Goal: Task Accomplishment & Management: Use online tool/utility

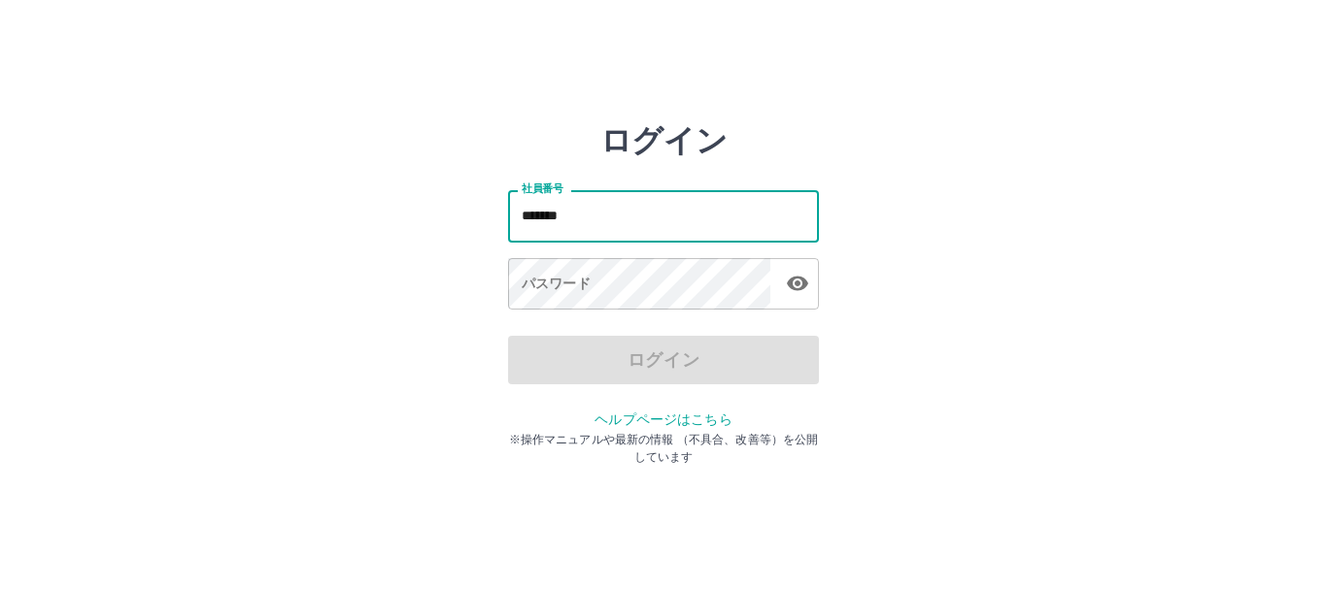
type input "*******"
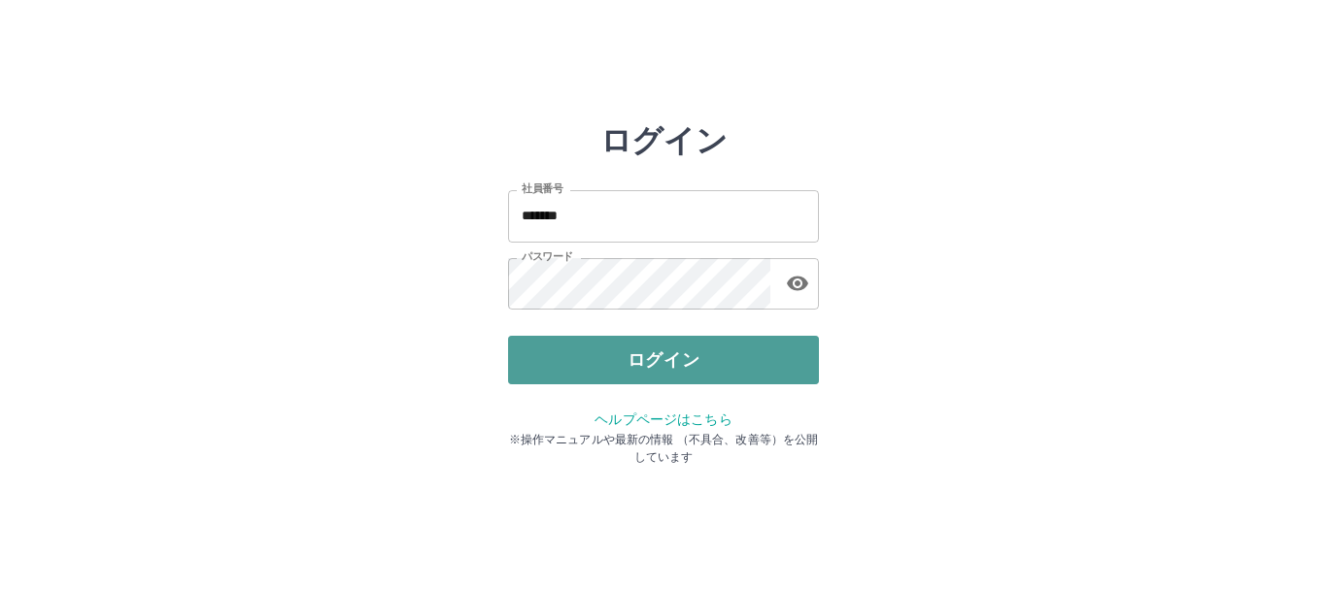
click at [740, 363] on button "ログイン" at bounding box center [663, 360] width 311 height 49
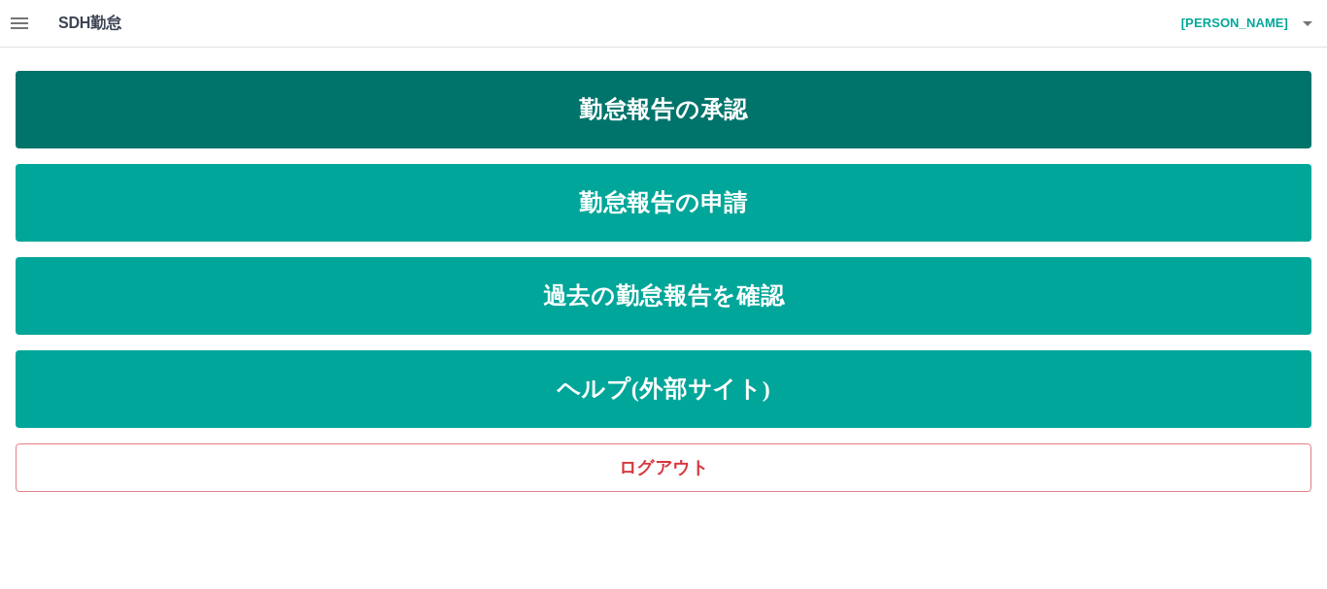
click at [675, 118] on link "勤怠報告の承認" at bounding box center [663, 110] width 1295 height 78
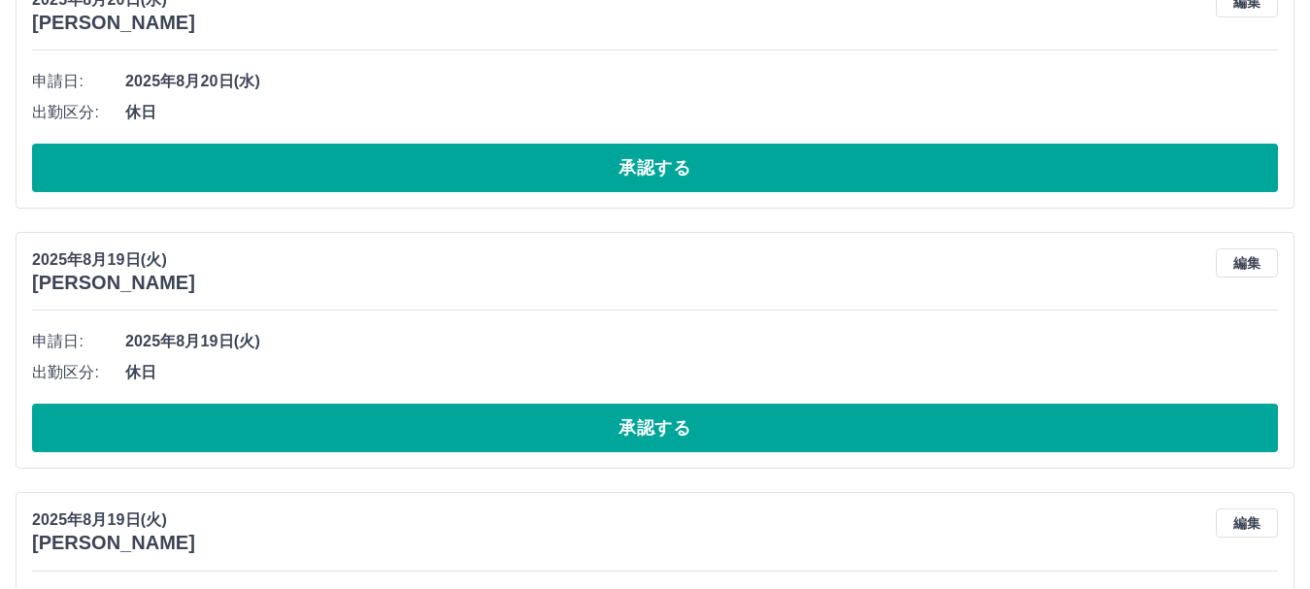
scroll to position [10370, 0]
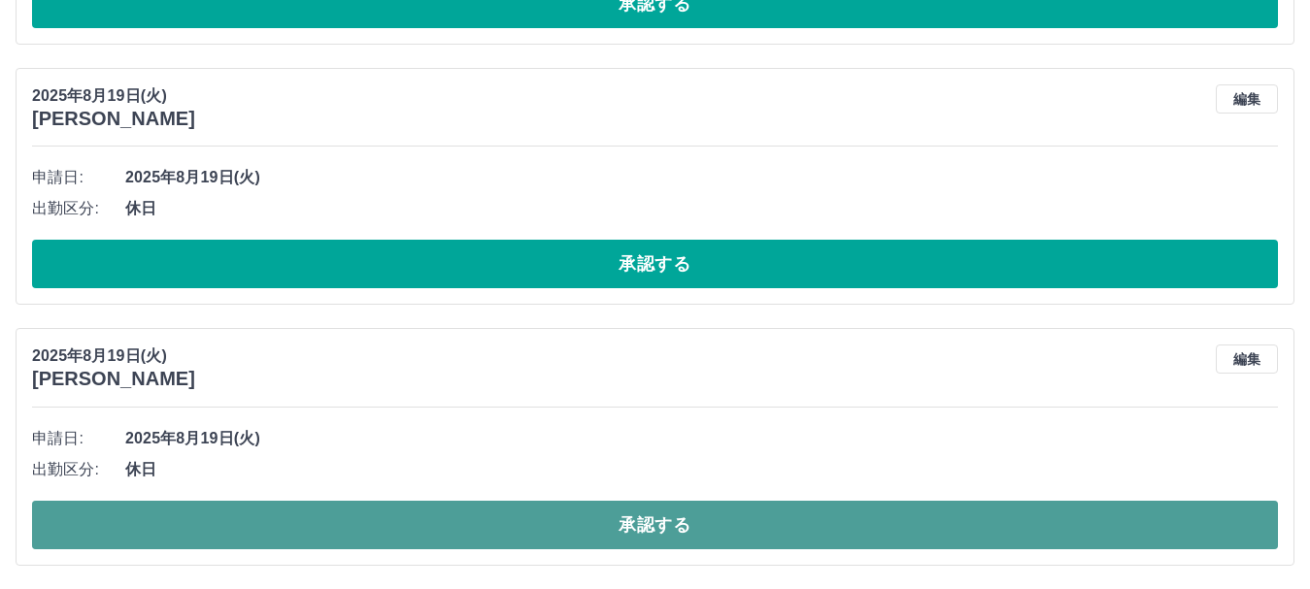
click at [1213, 525] on button "承認する" at bounding box center [655, 525] width 1246 height 49
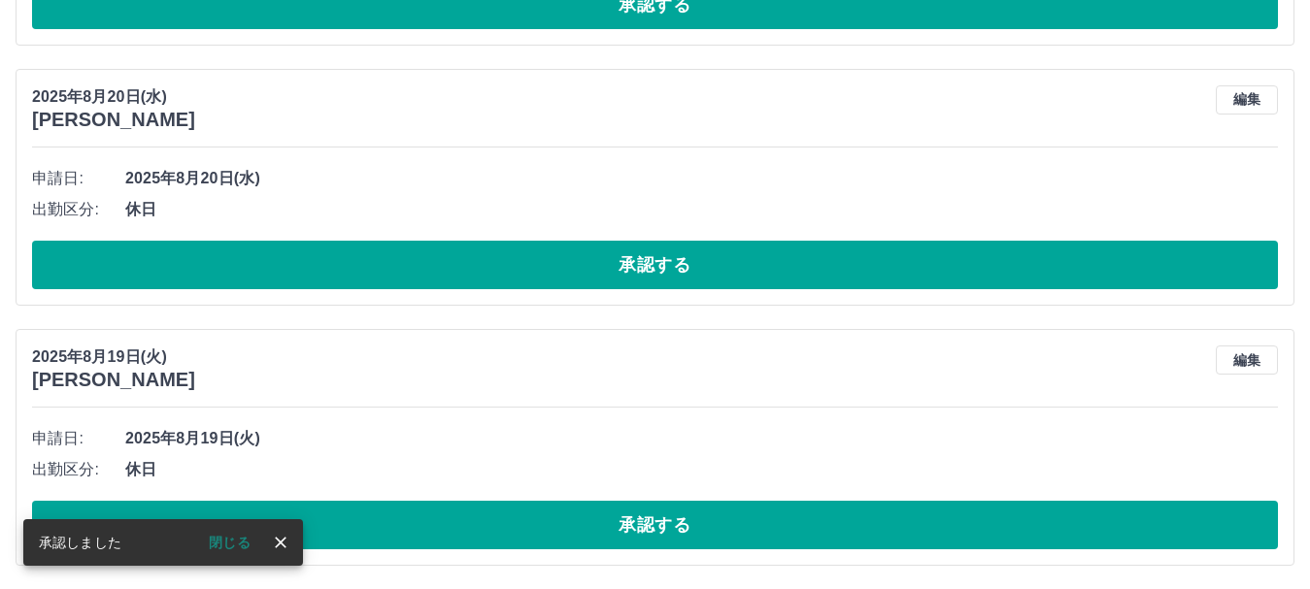
scroll to position [10109, 0]
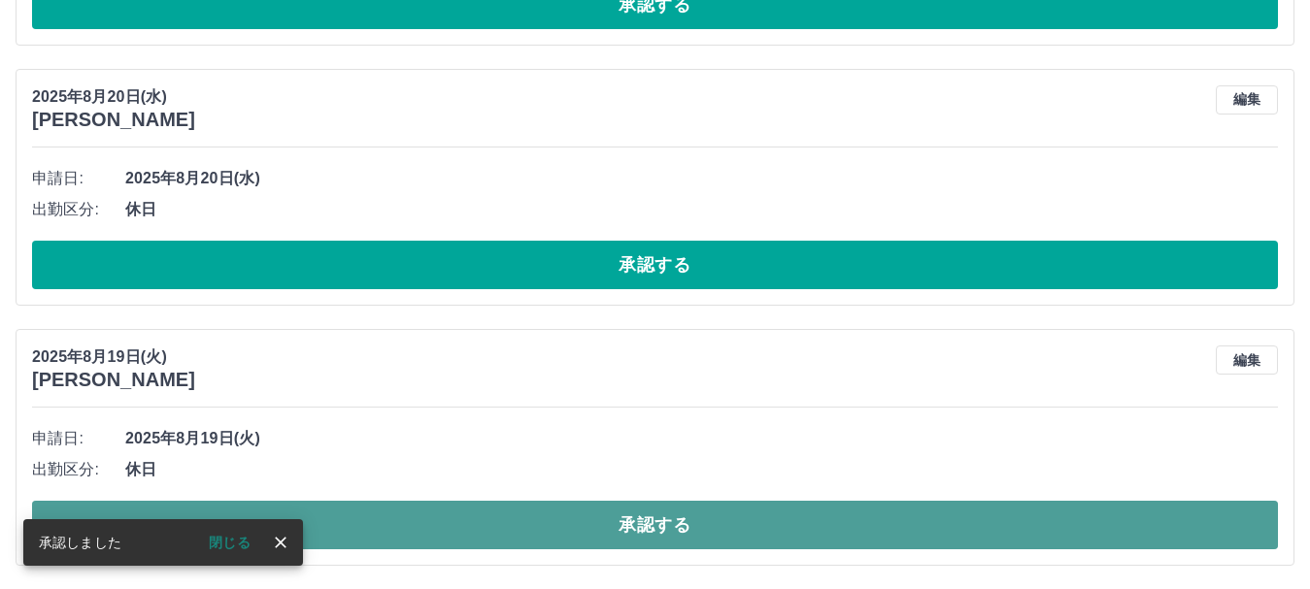
click at [1034, 513] on button "承認する" at bounding box center [655, 525] width 1246 height 49
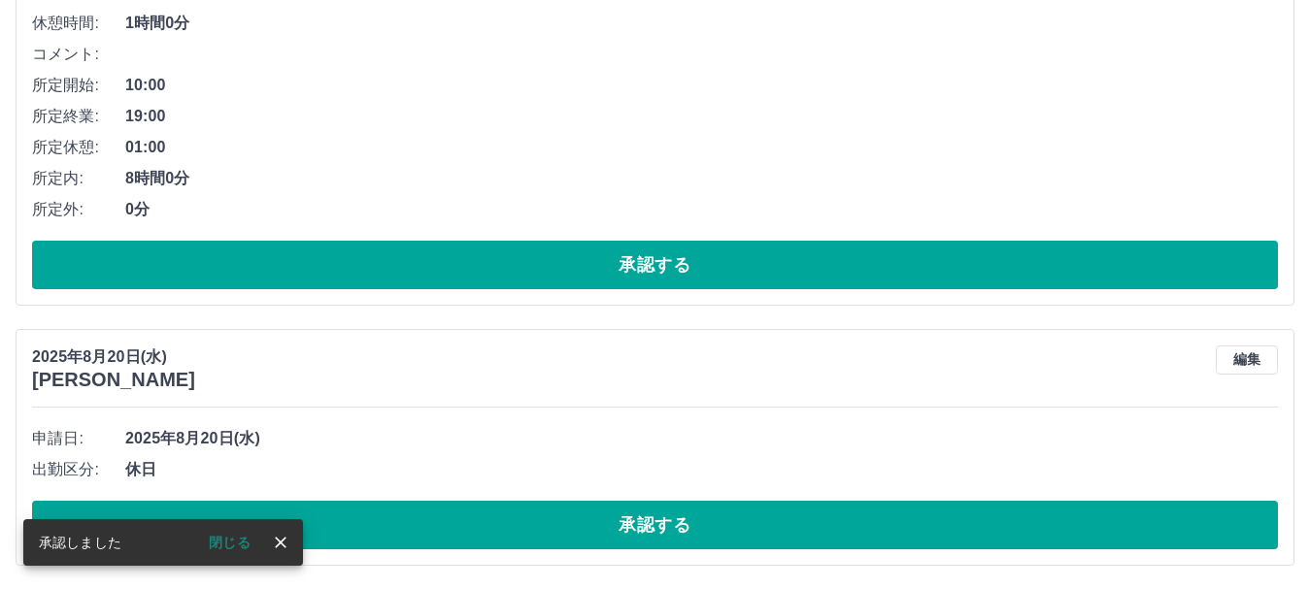
scroll to position [9849, 0]
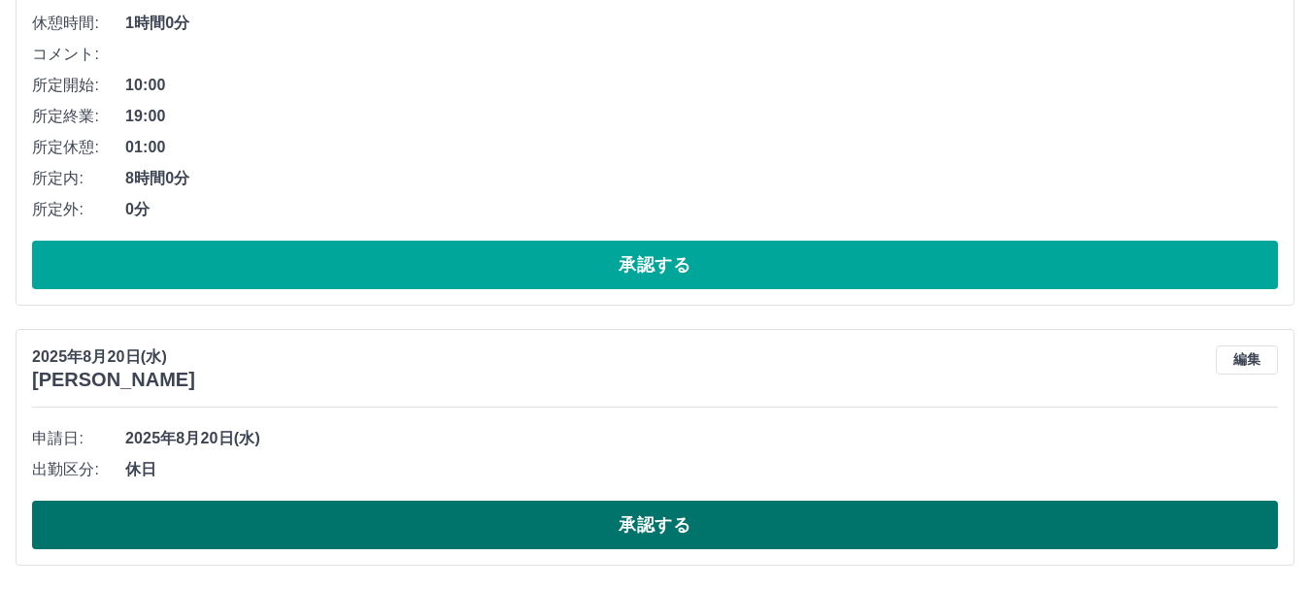
click at [1005, 510] on button "承認する" at bounding box center [655, 525] width 1246 height 49
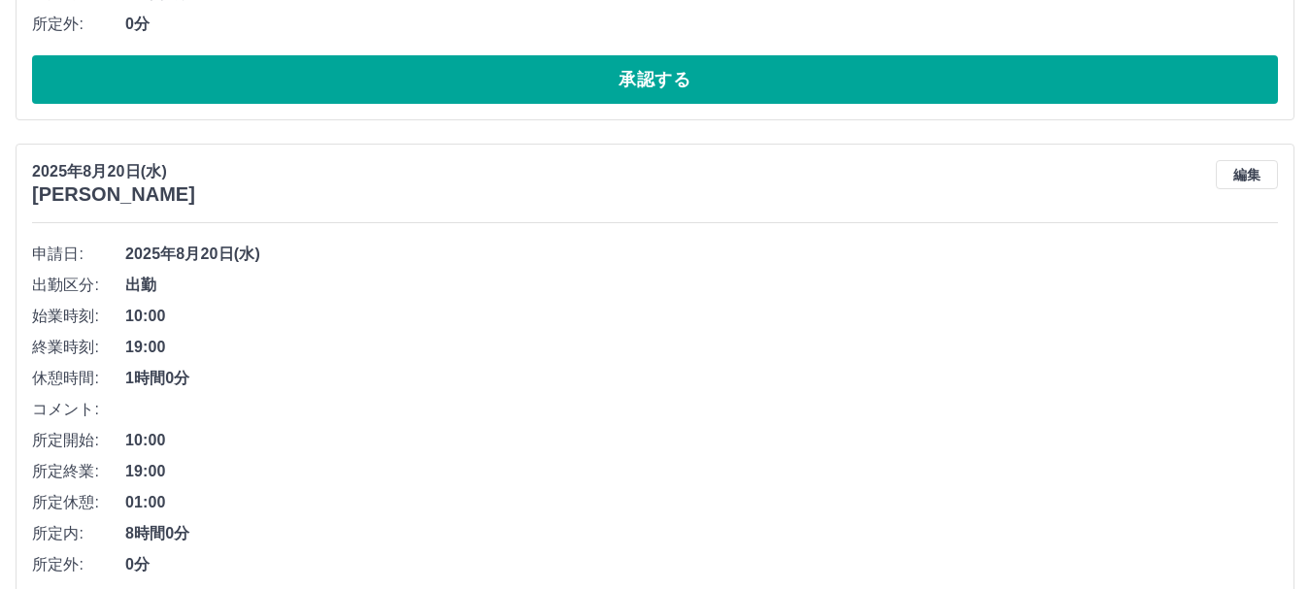
scroll to position [9589, 0]
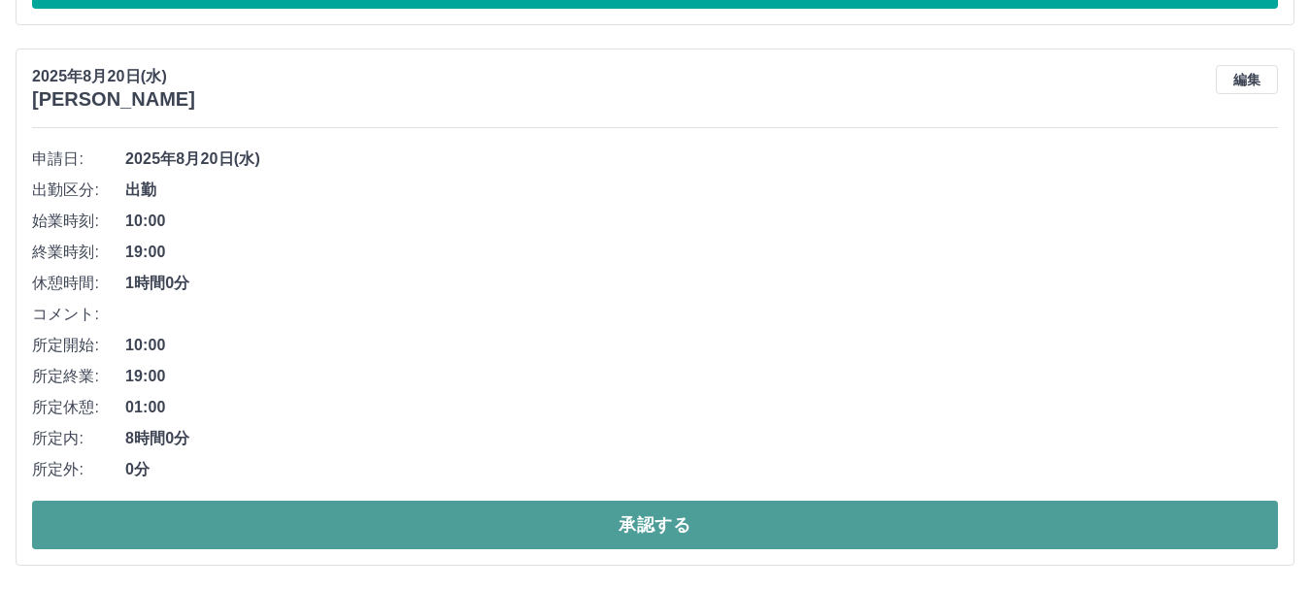
click at [1032, 532] on button "承認する" at bounding box center [655, 525] width 1246 height 49
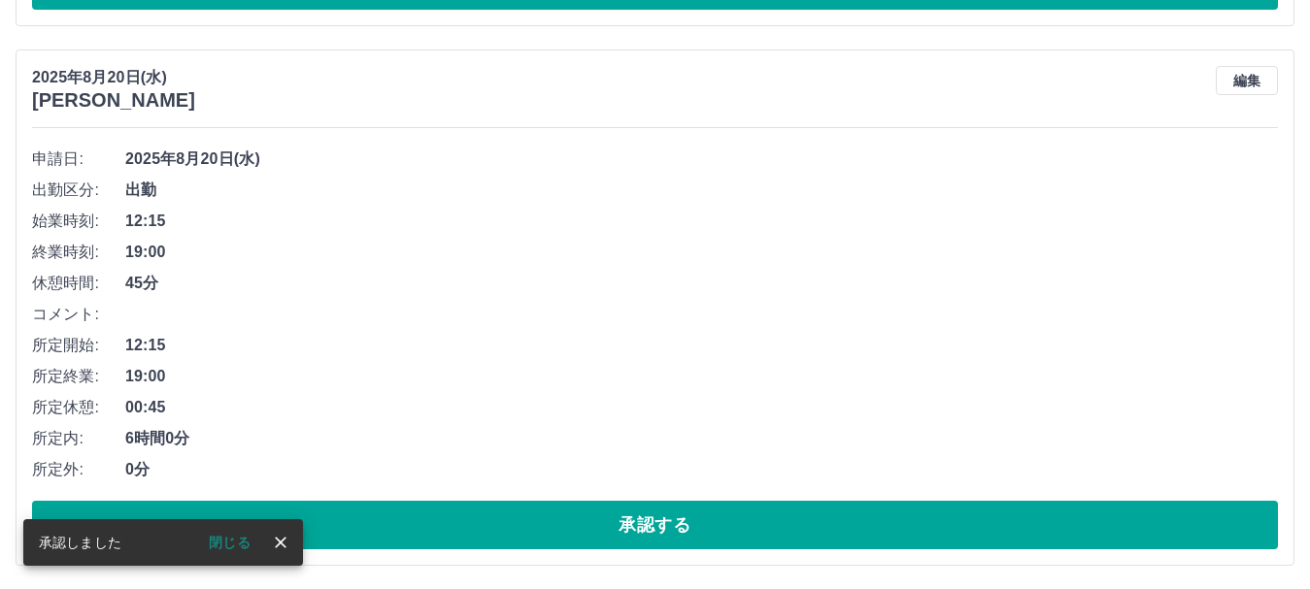
scroll to position [9048, 0]
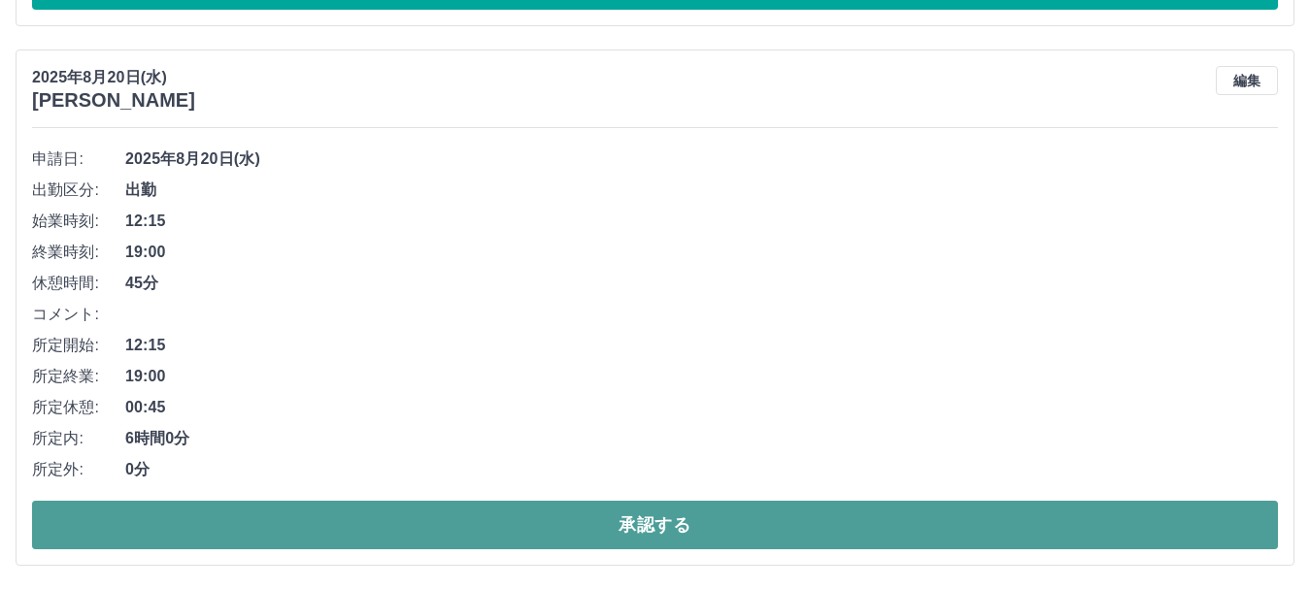
click at [1029, 511] on button "承認する" at bounding box center [655, 525] width 1246 height 49
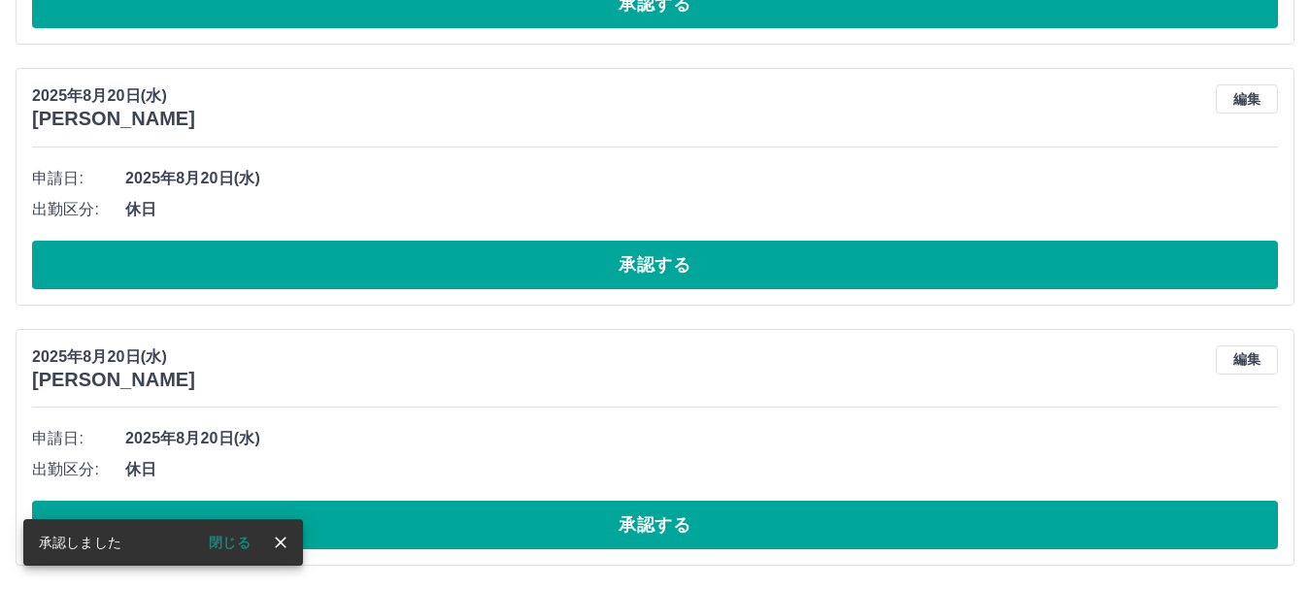
scroll to position [8508, 0]
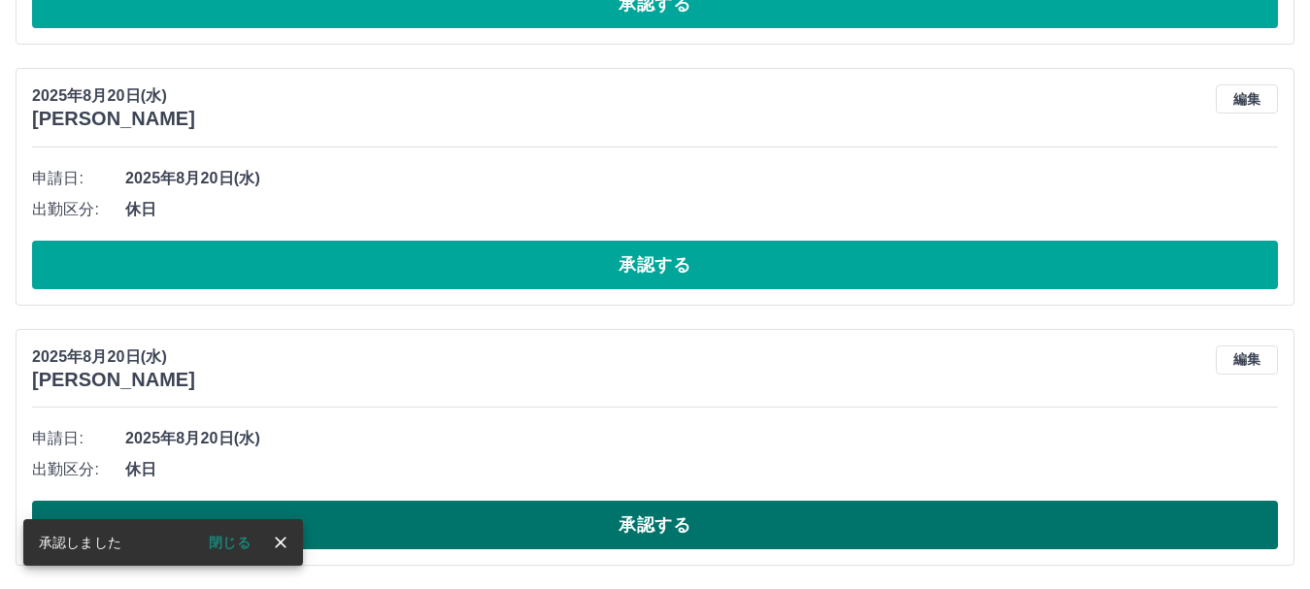
click at [1030, 507] on button "承認する" at bounding box center [655, 525] width 1246 height 49
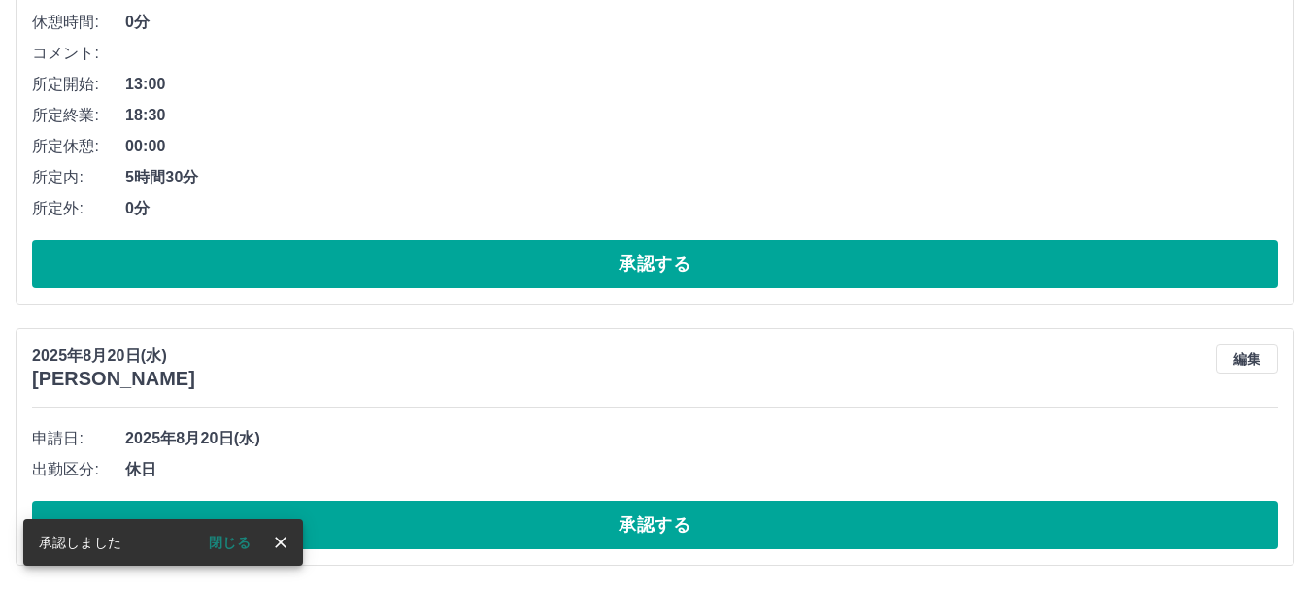
scroll to position [8247, 0]
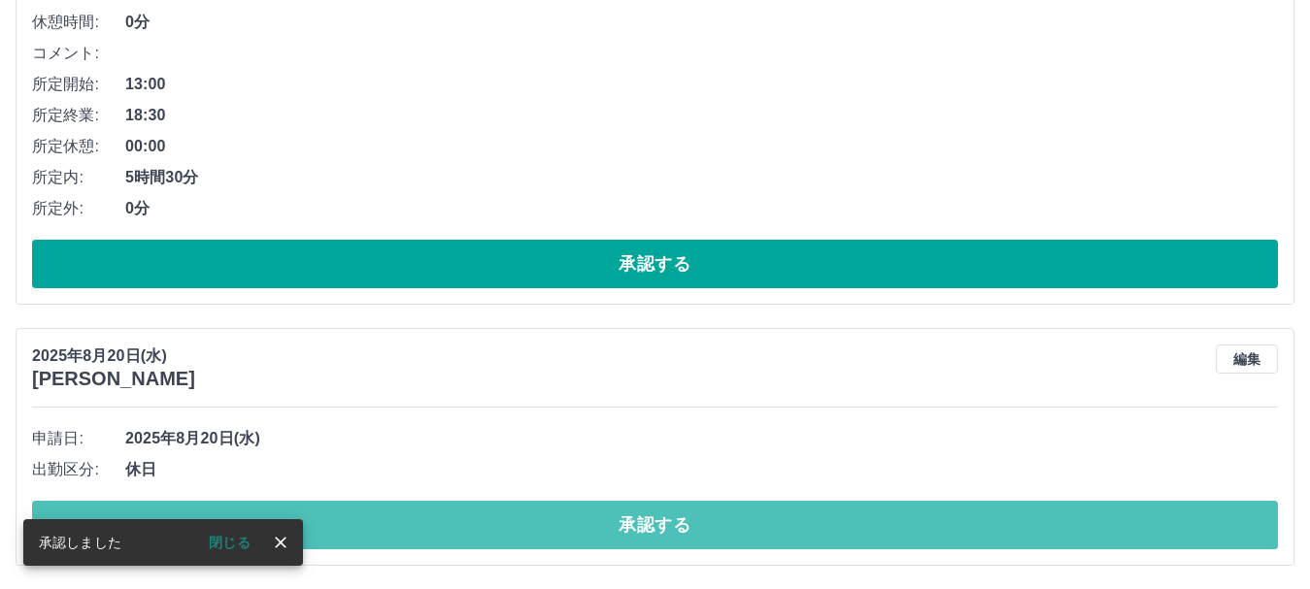
click at [1030, 507] on button "承認する" at bounding box center [655, 525] width 1246 height 49
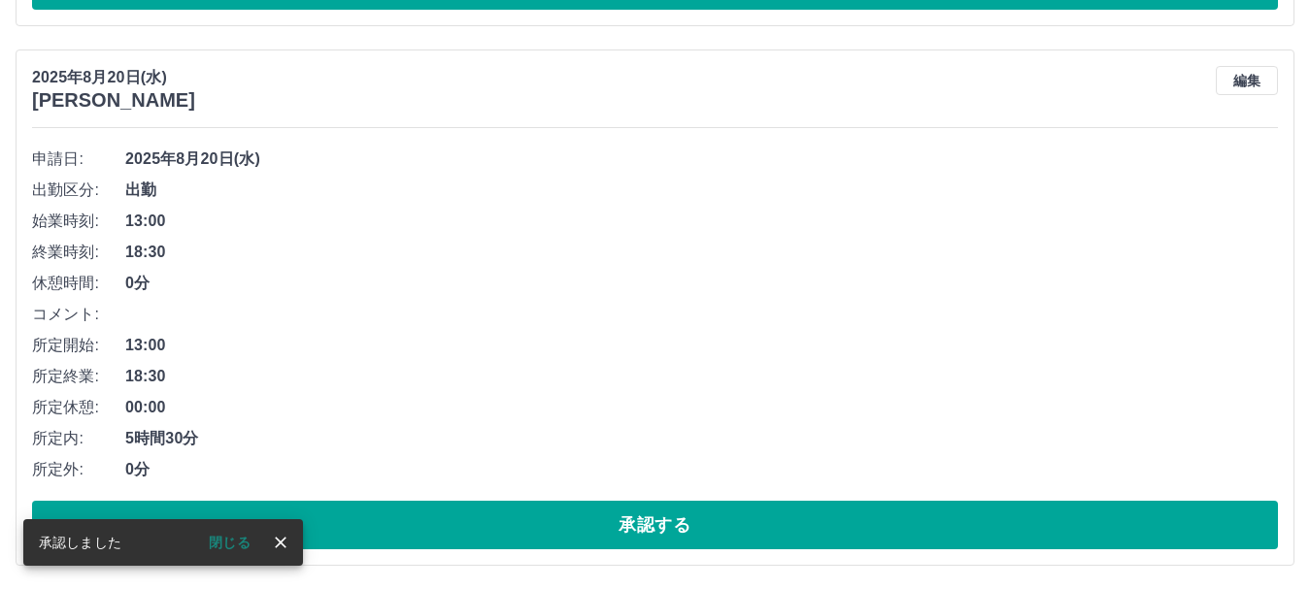
scroll to position [7986, 0]
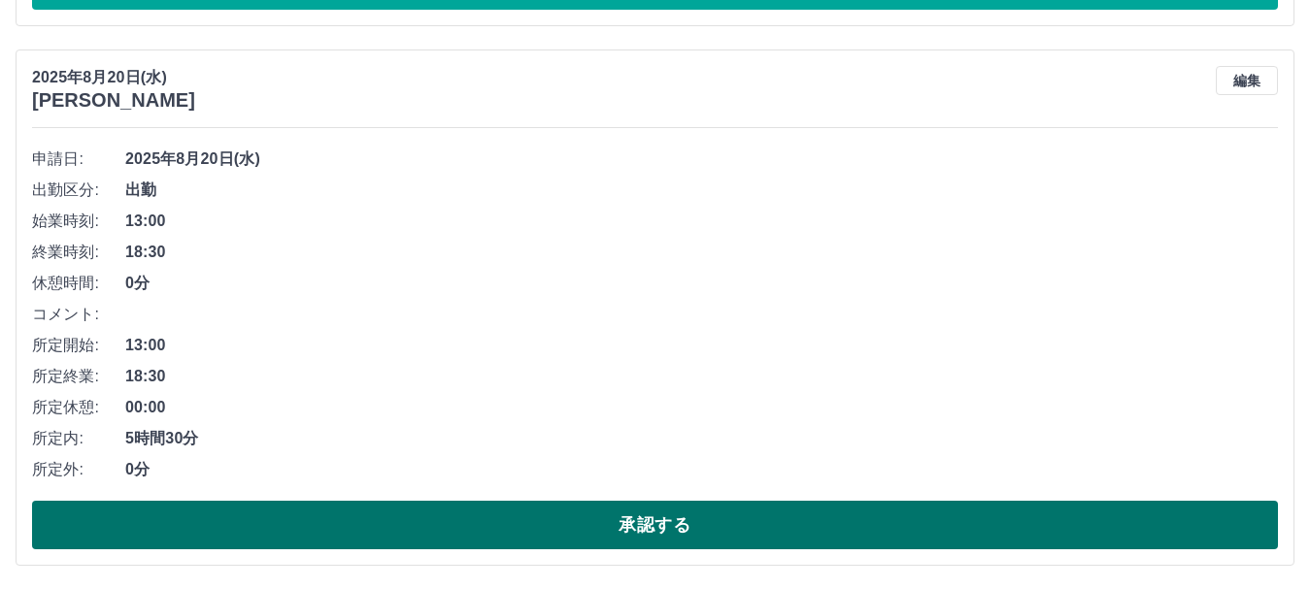
click at [1054, 507] on button "承認する" at bounding box center [655, 525] width 1246 height 49
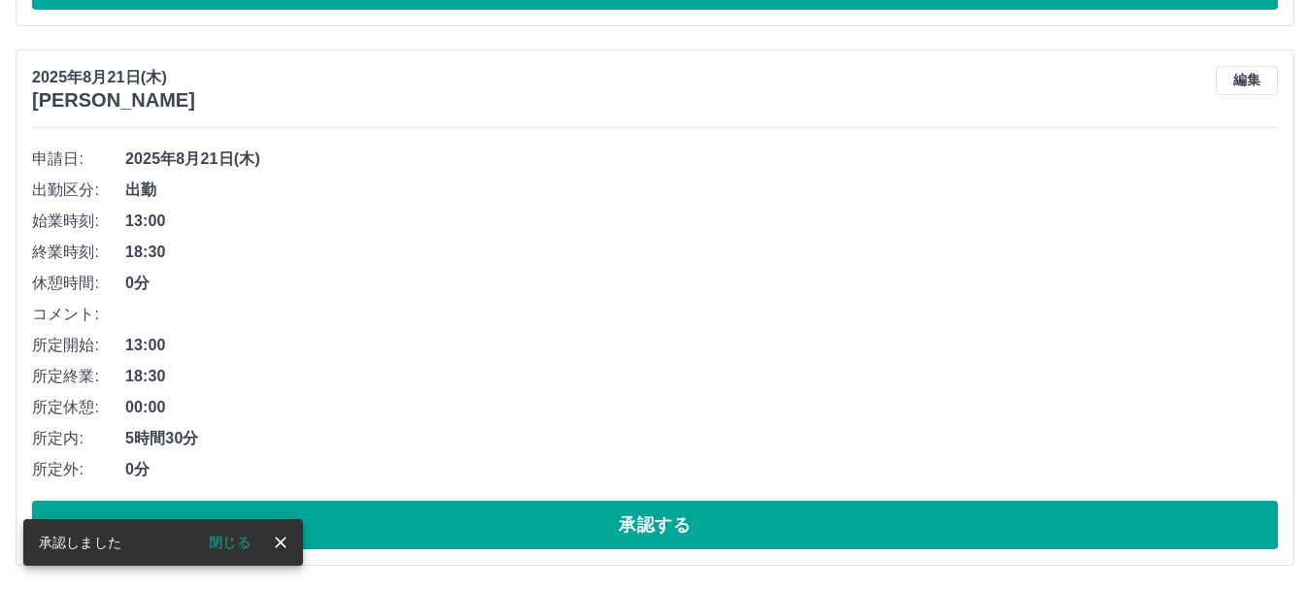
scroll to position [7446, 0]
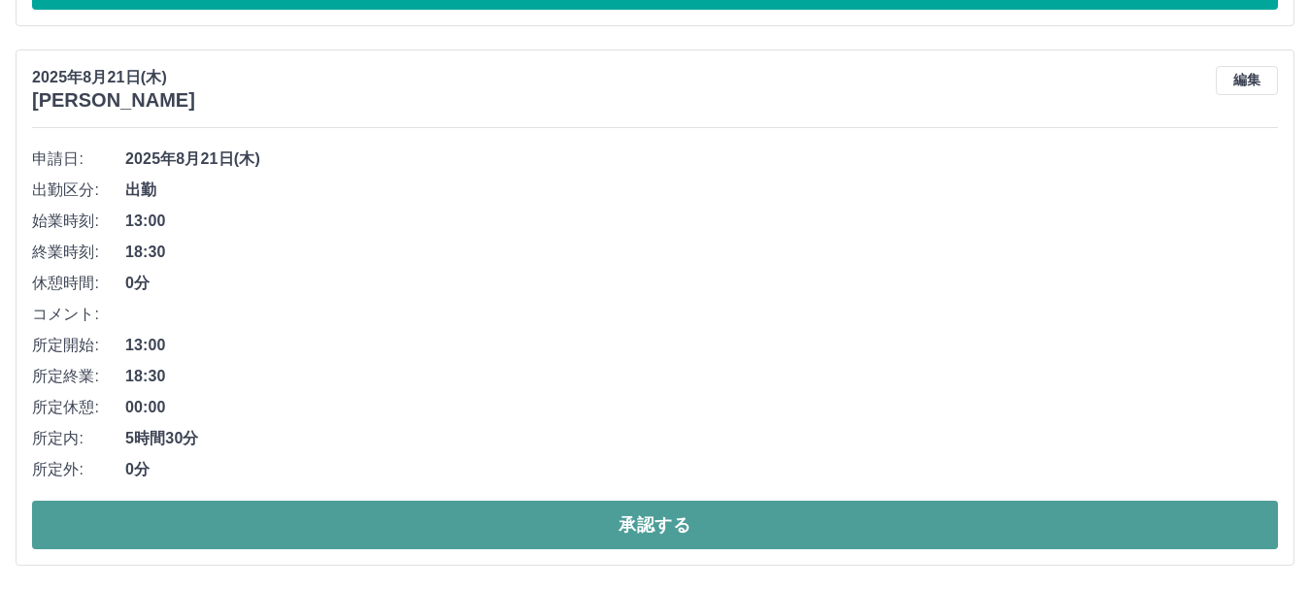
click at [1178, 505] on button "承認する" at bounding box center [655, 525] width 1246 height 49
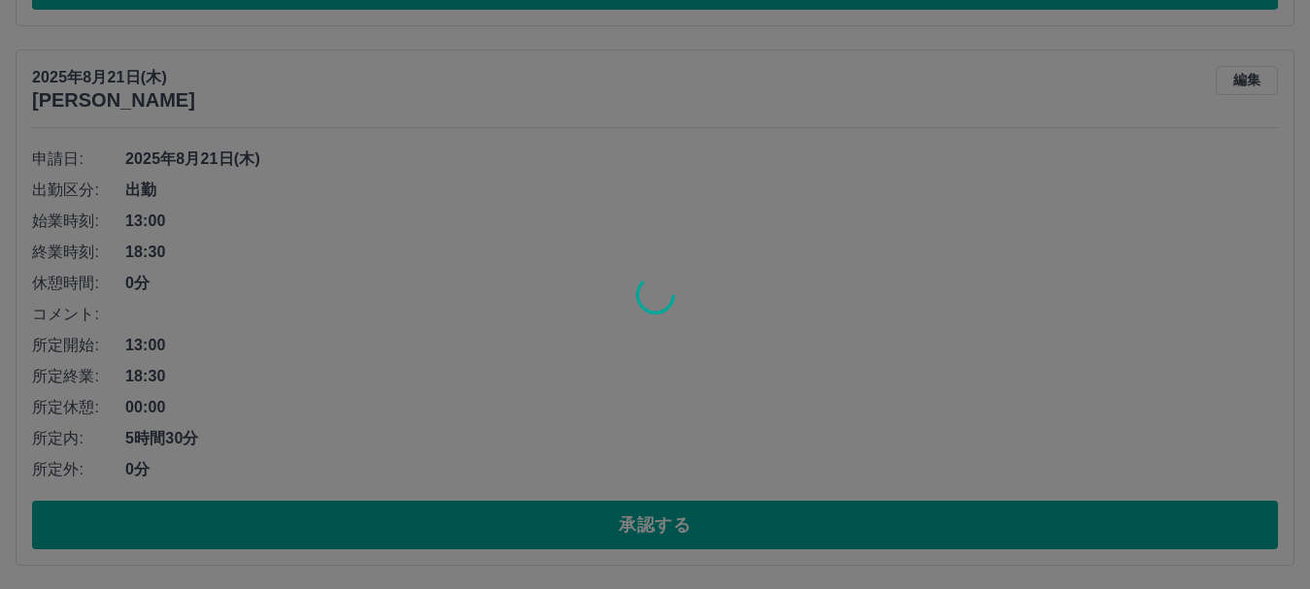
scroll to position [6906, 0]
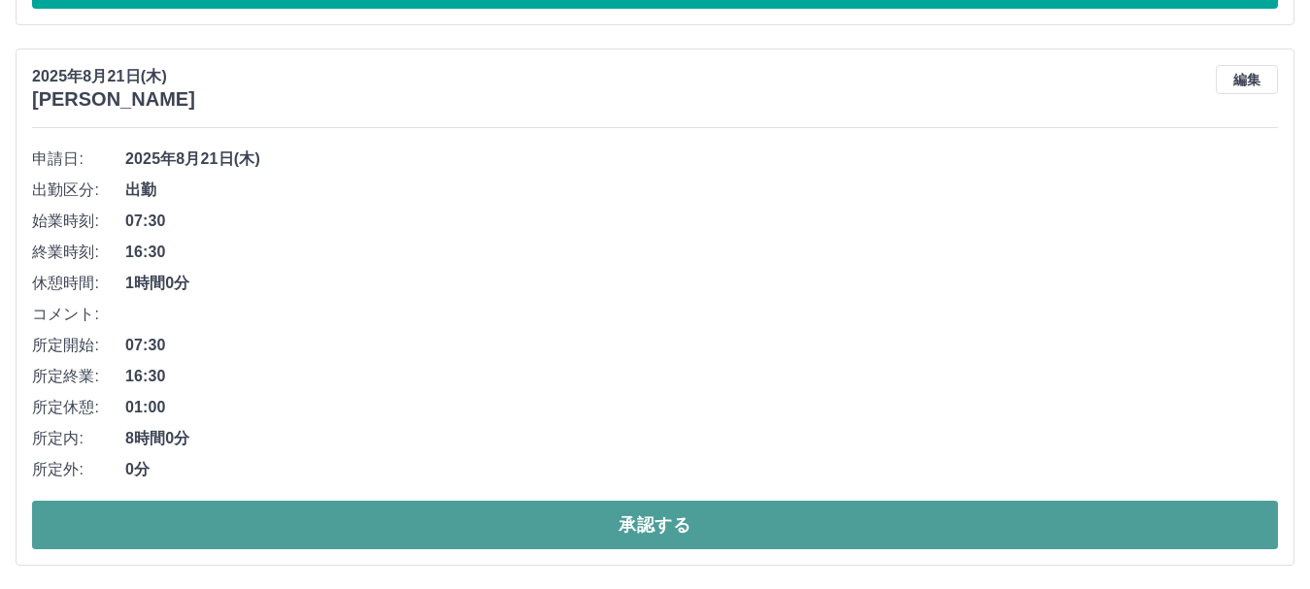
click at [1194, 507] on button "承認する" at bounding box center [655, 525] width 1246 height 49
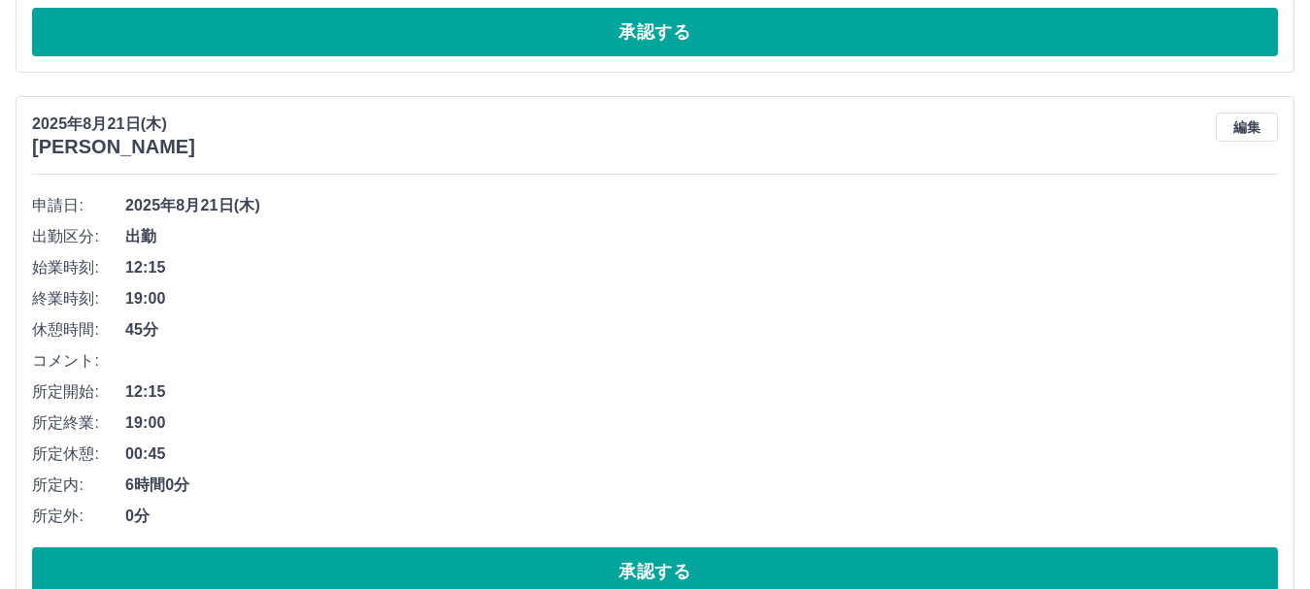
scroll to position [6365, 0]
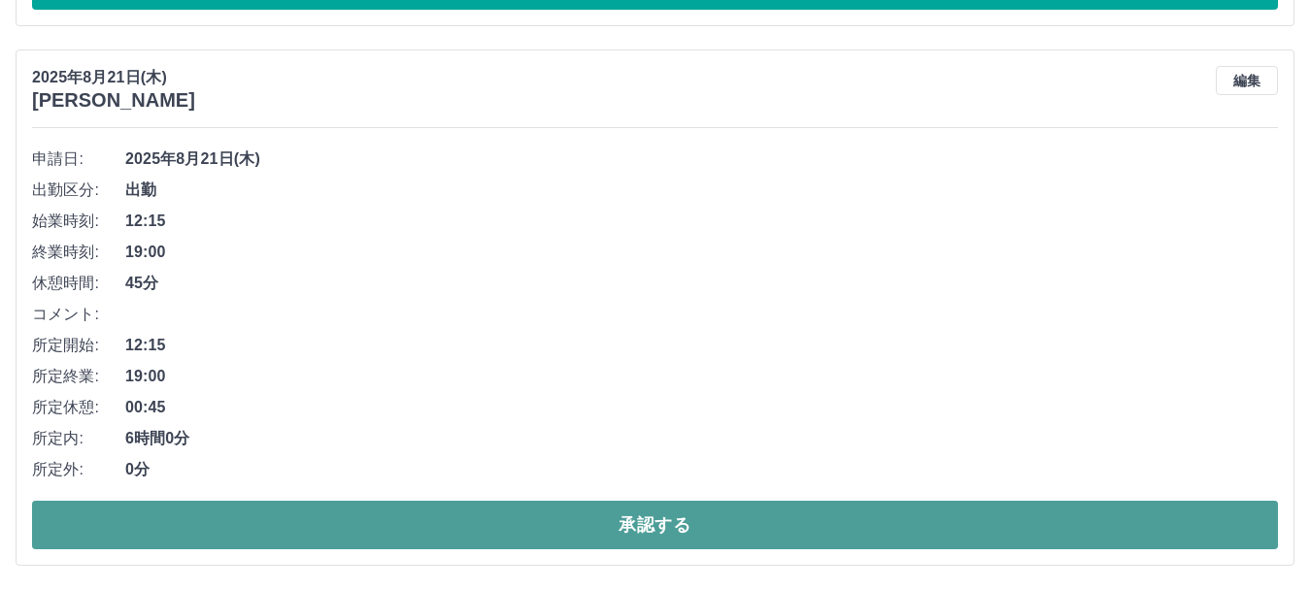
click at [1062, 525] on button "承認する" at bounding box center [655, 525] width 1246 height 49
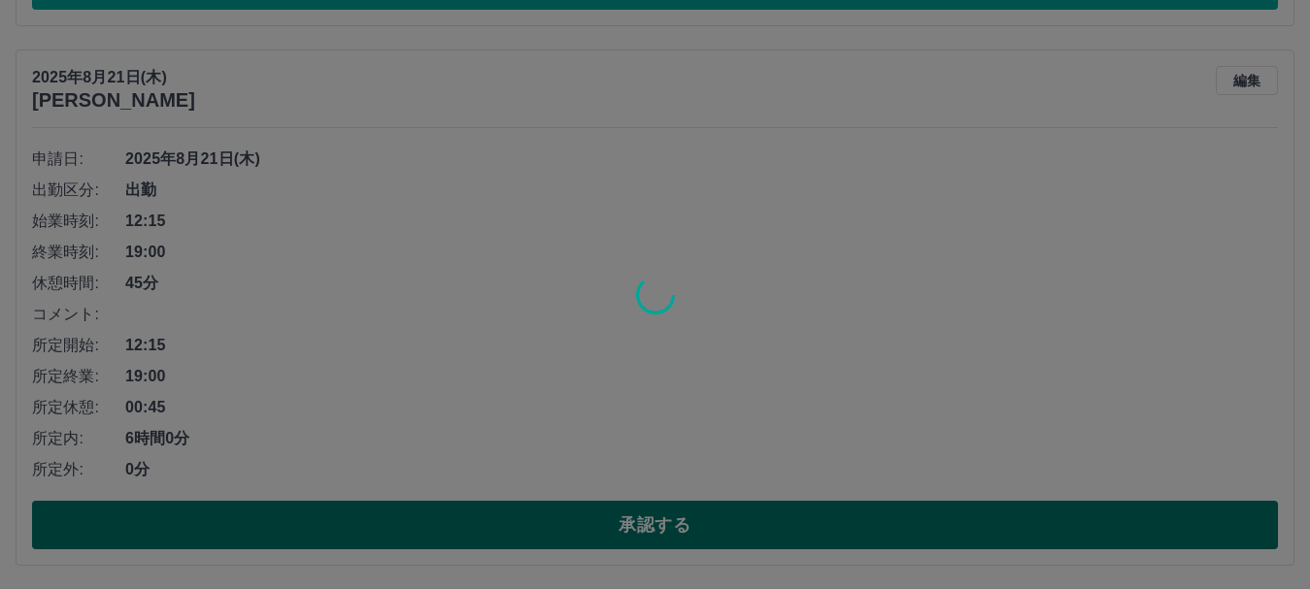
scroll to position [5826, 0]
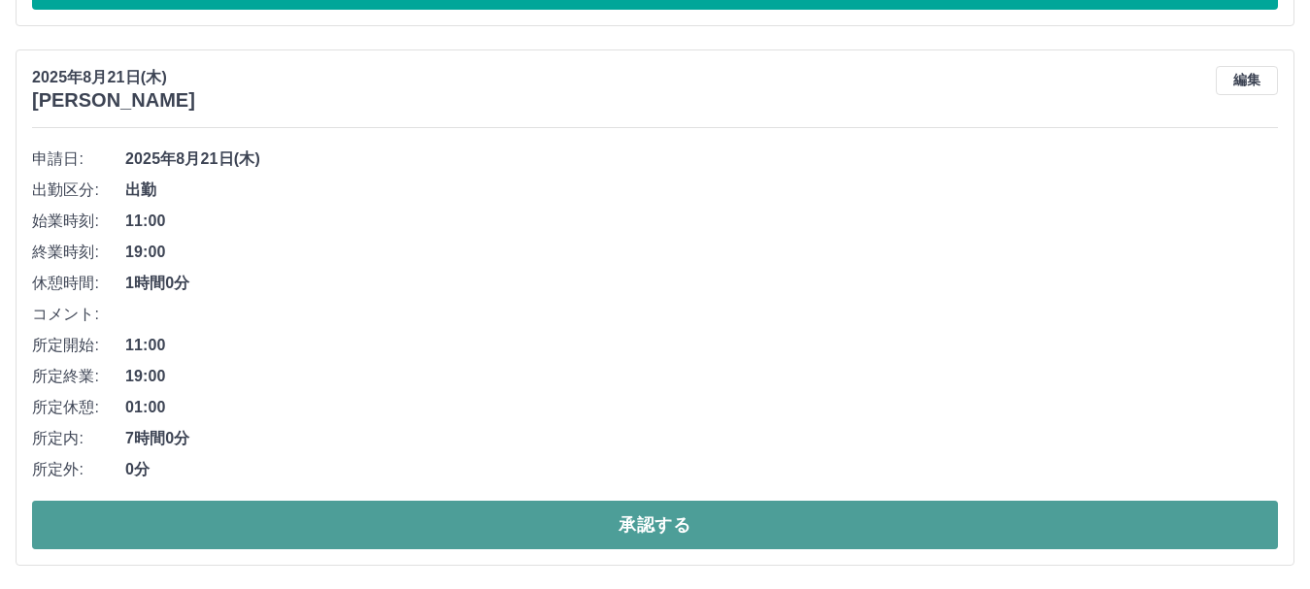
click at [1072, 527] on button "承認する" at bounding box center [655, 525] width 1246 height 49
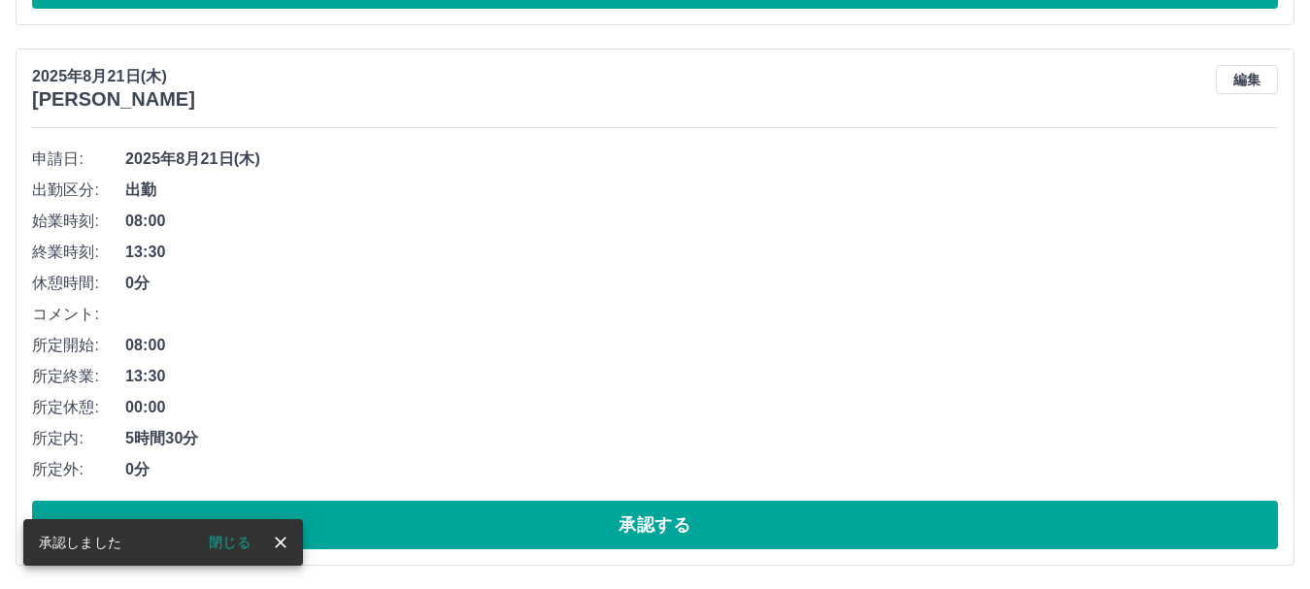
scroll to position [5286, 0]
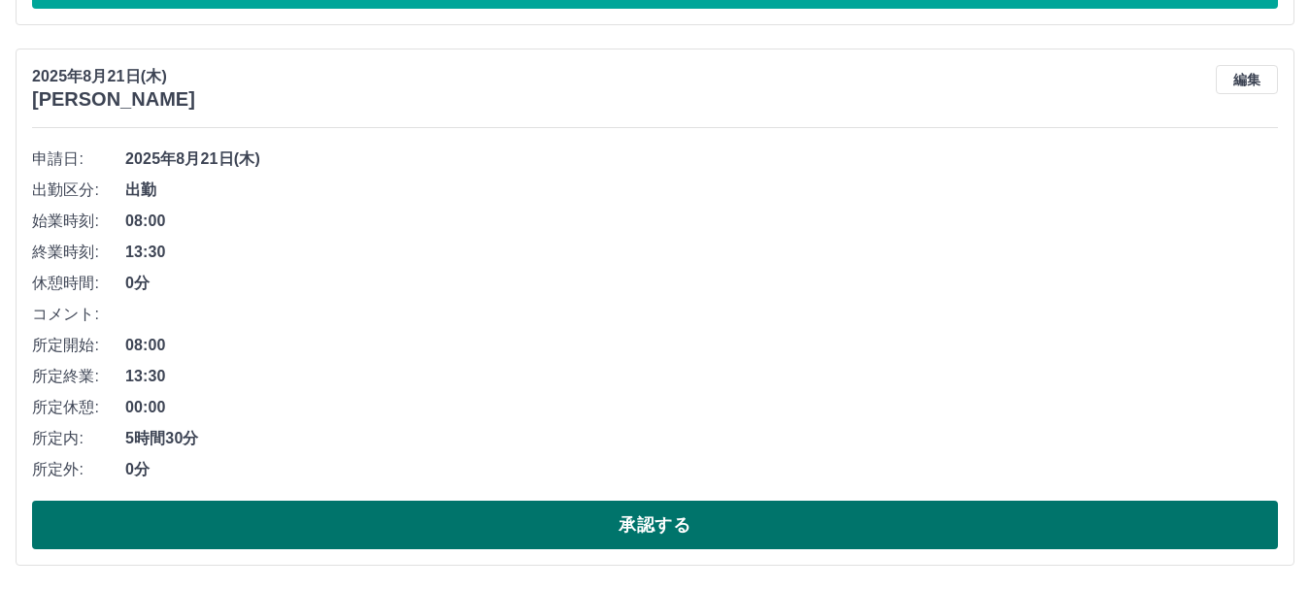
click at [1057, 508] on button "承認する" at bounding box center [655, 525] width 1246 height 49
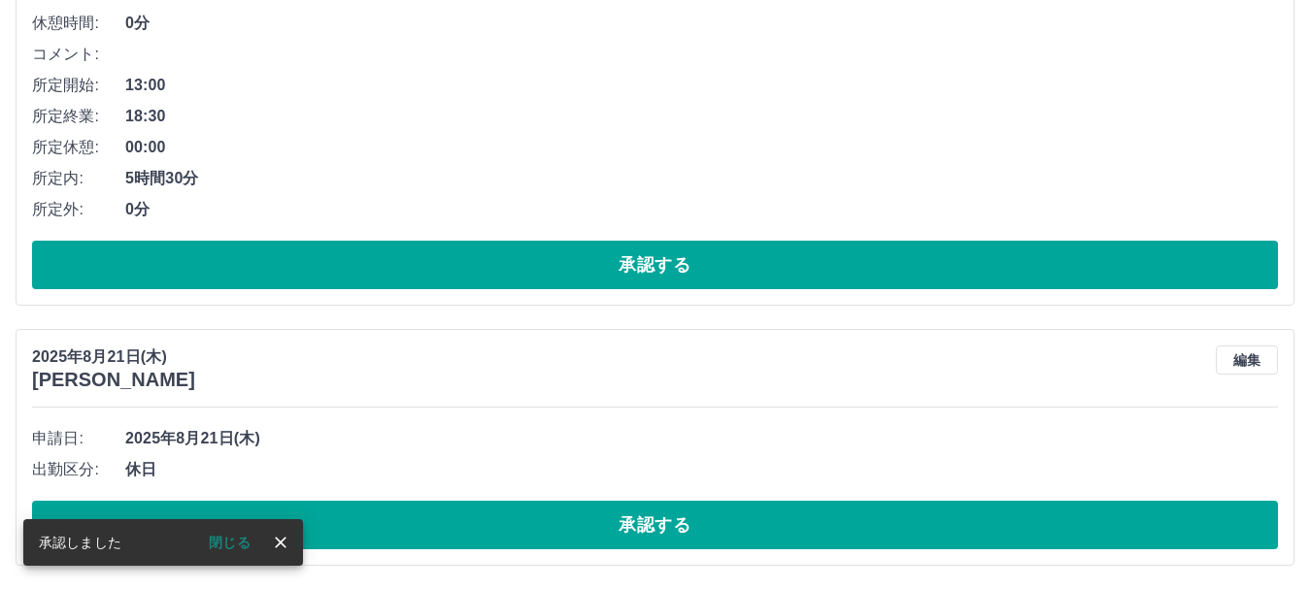
scroll to position [4745, 0]
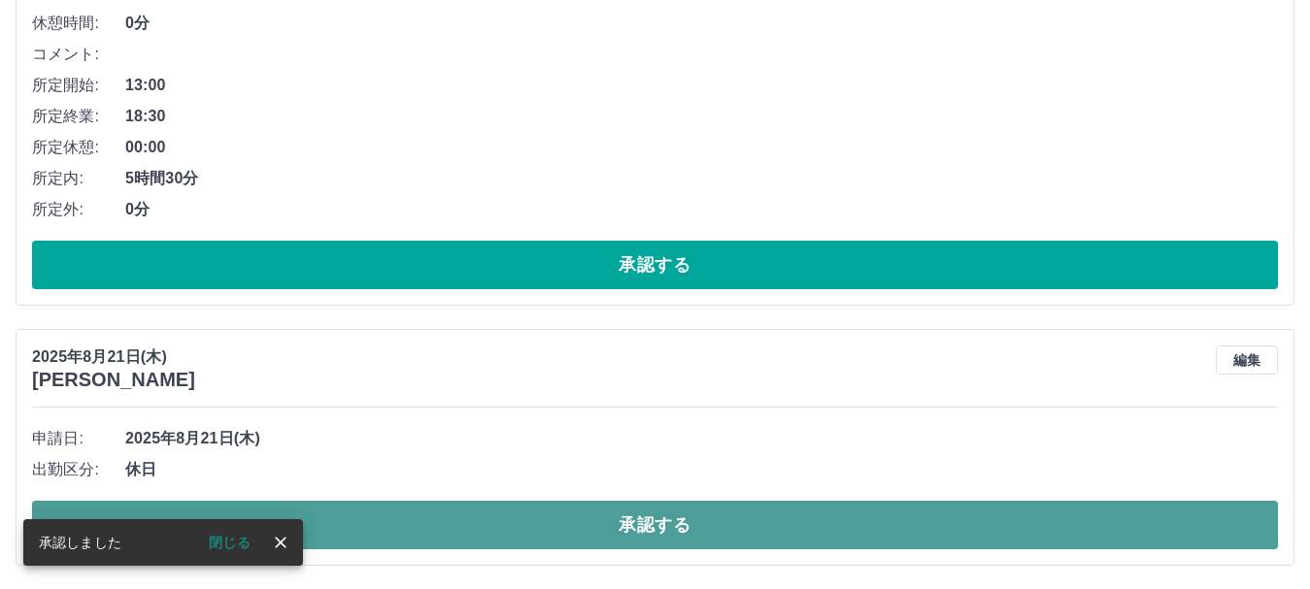
click at [1092, 534] on button "承認する" at bounding box center [655, 525] width 1246 height 49
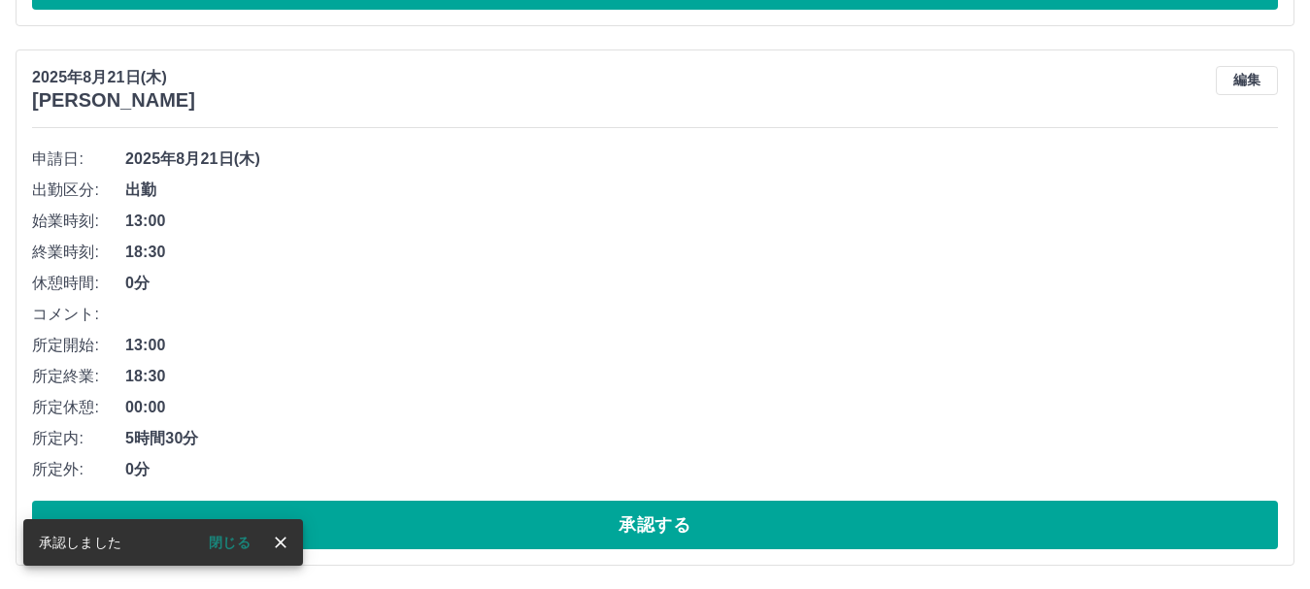
scroll to position [4484, 0]
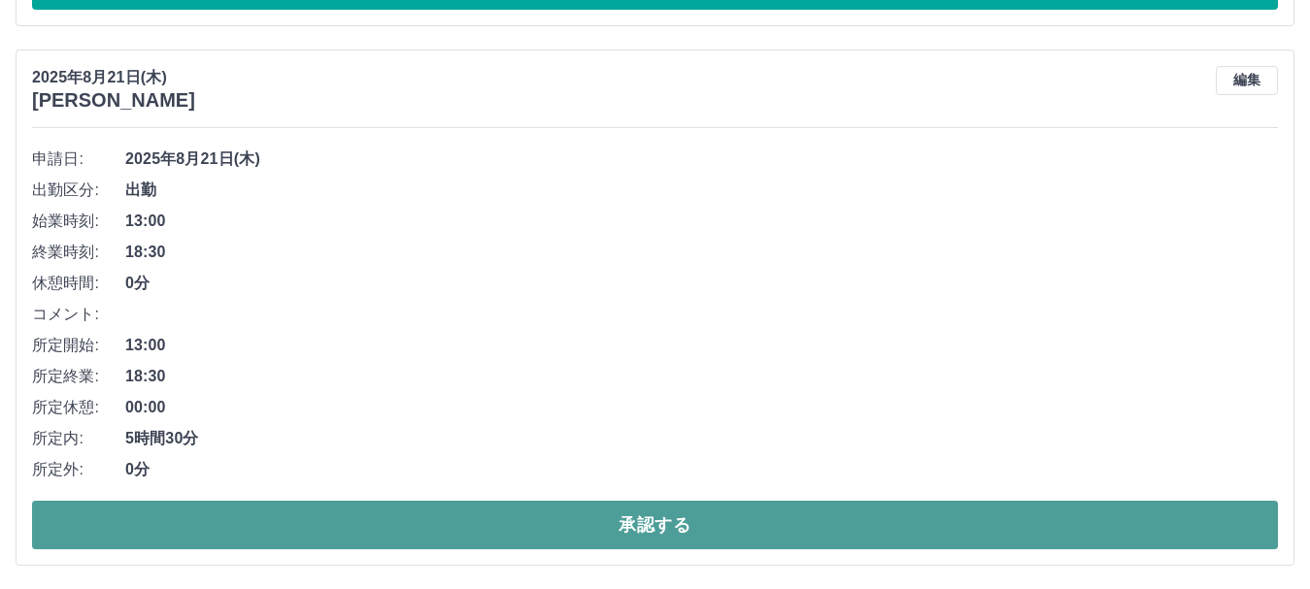
click at [1096, 531] on button "承認する" at bounding box center [655, 525] width 1246 height 49
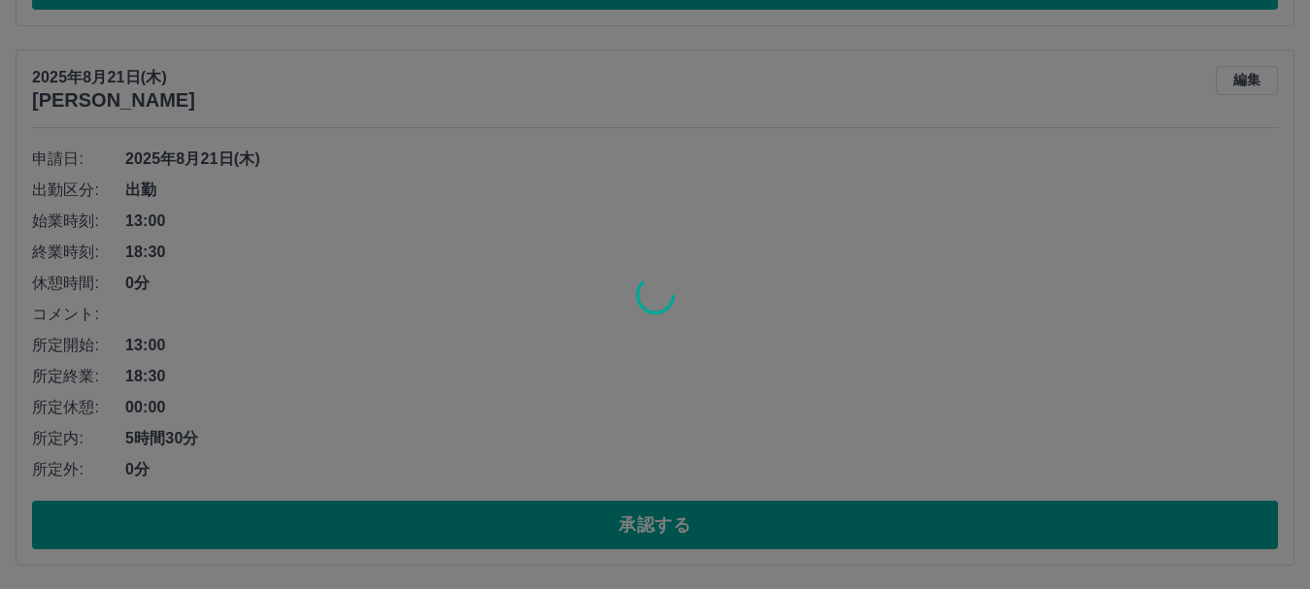
scroll to position [3945, 0]
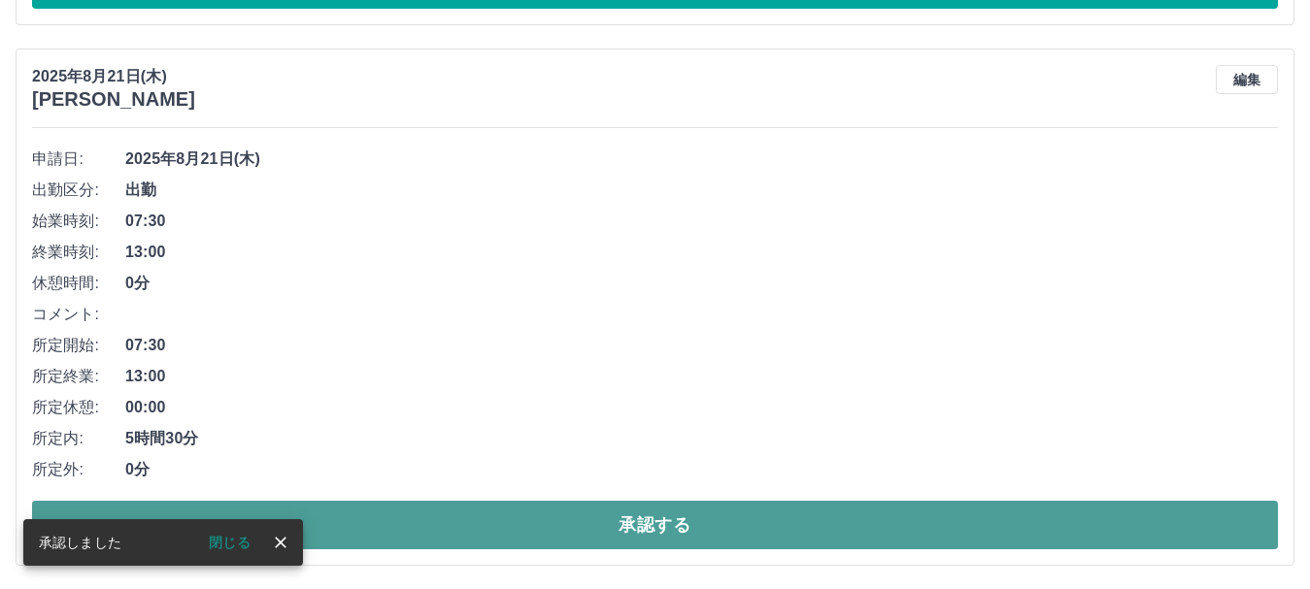
click at [1101, 521] on button "承認する" at bounding box center [655, 525] width 1246 height 49
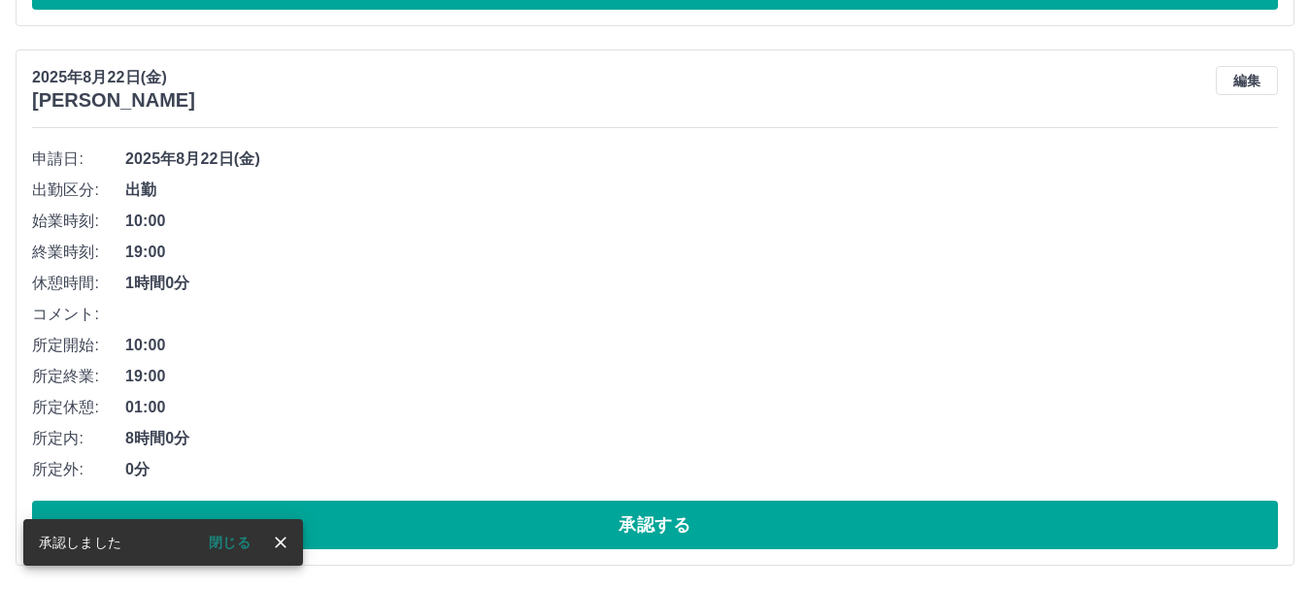
scroll to position [3404, 0]
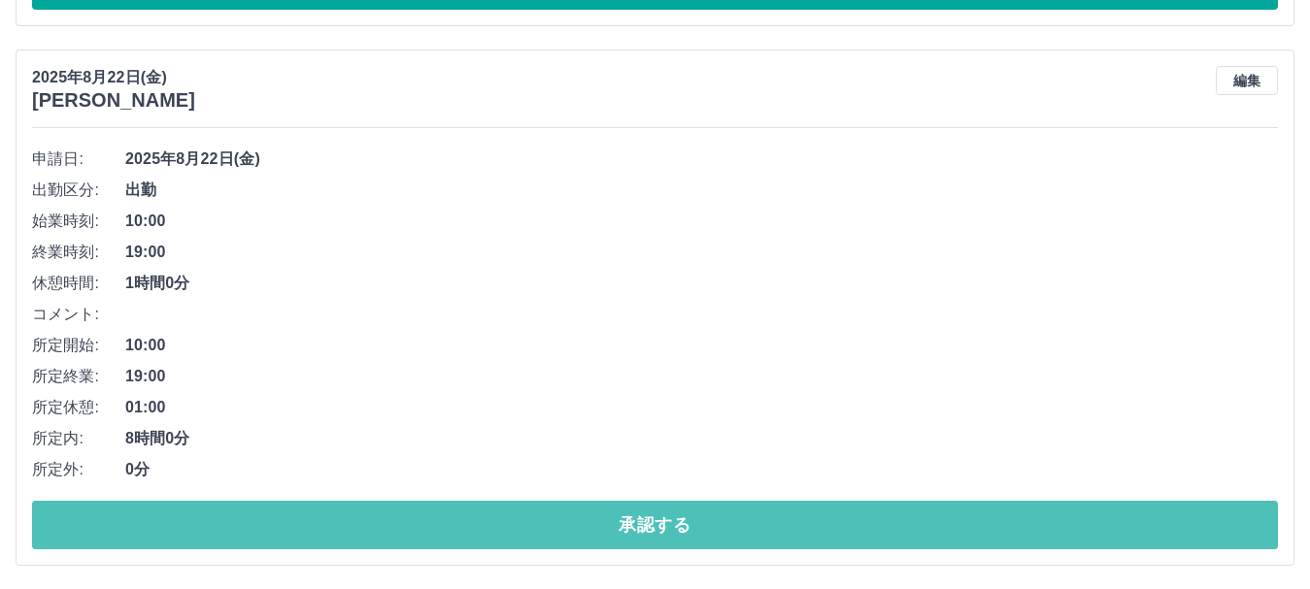
click at [1101, 521] on button "承認する" at bounding box center [655, 525] width 1246 height 49
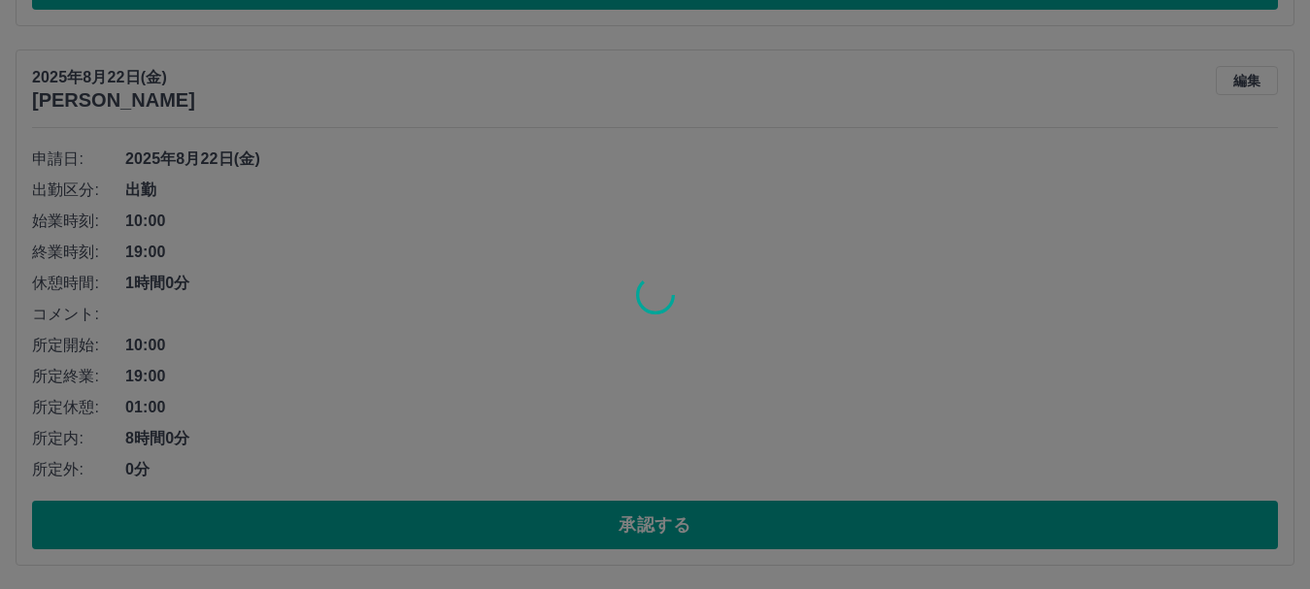
scroll to position [2864, 0]
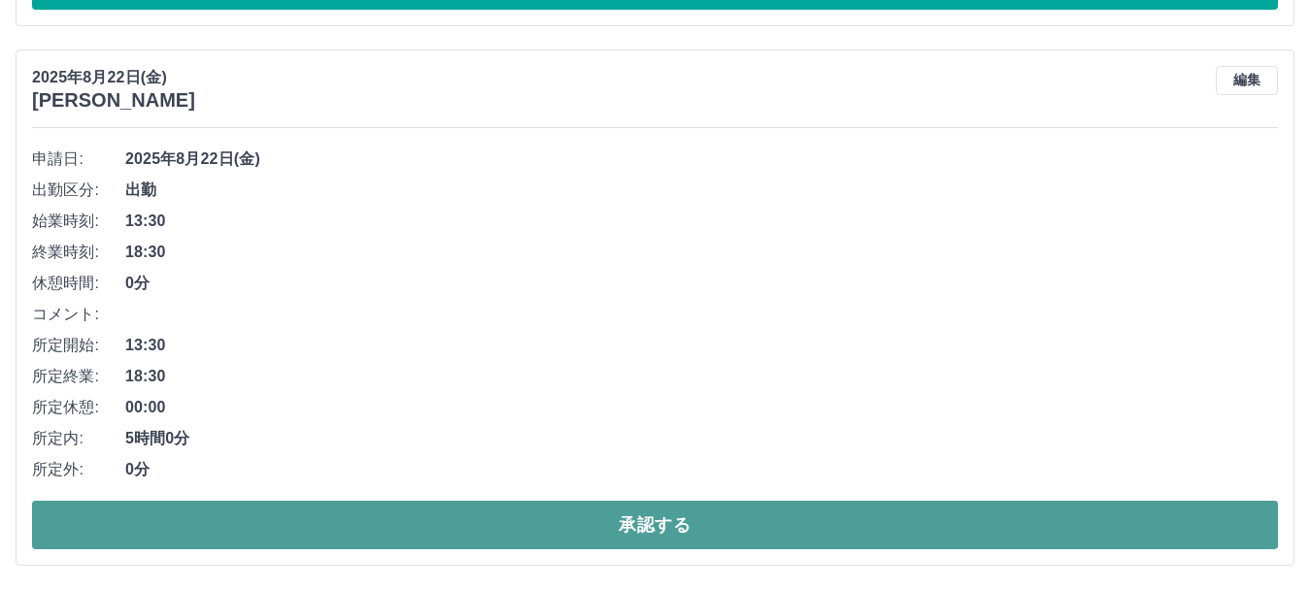
click at [1100, 527] on button "承認する" at bounding box center [655, 525] width 1246 height 49
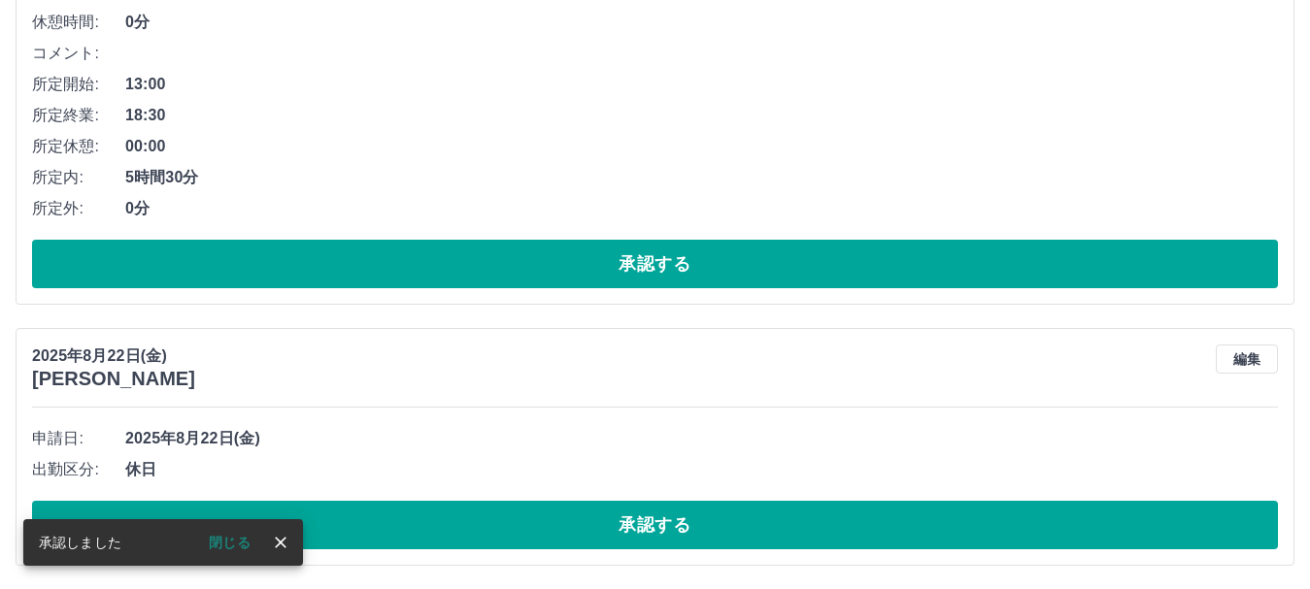
scroll to position [2324, 0]
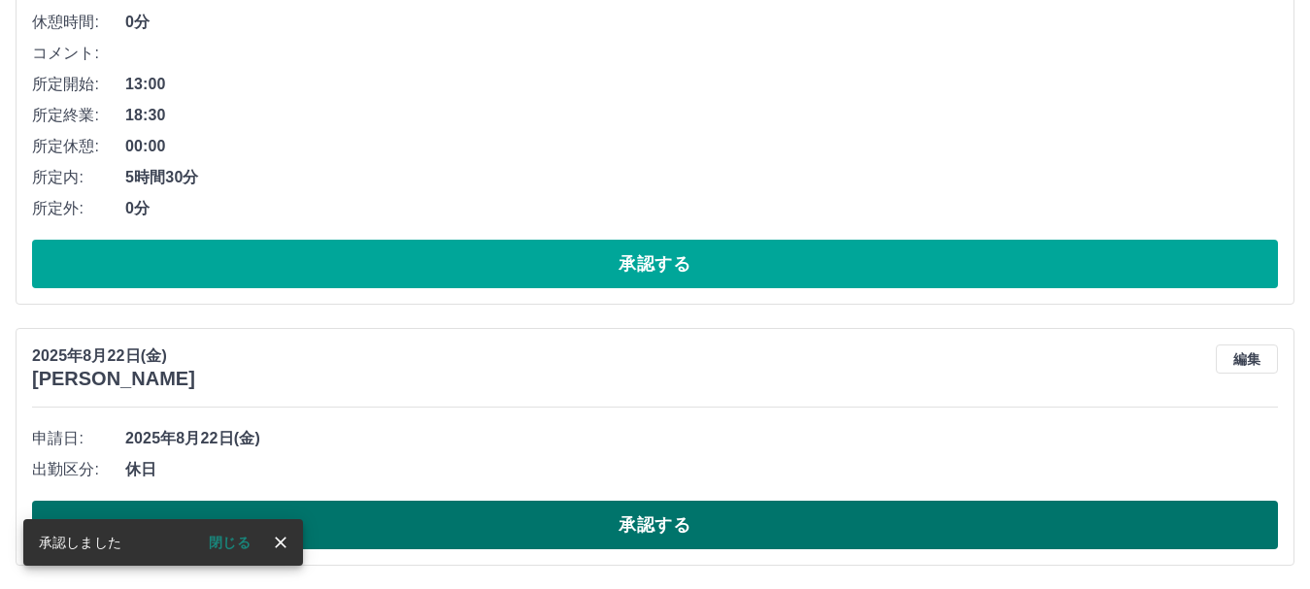
click at [1132, 529] on button "承認する" at bounding box center [655, 525] width 1246 height 49
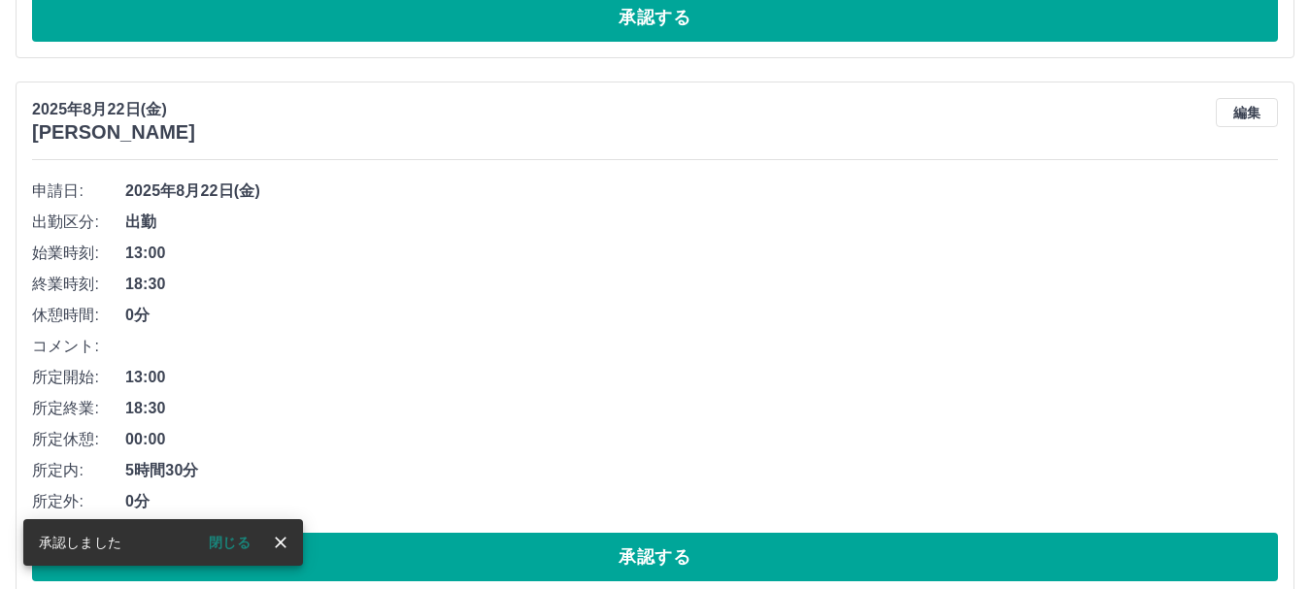
scroll to position [2063, 0]
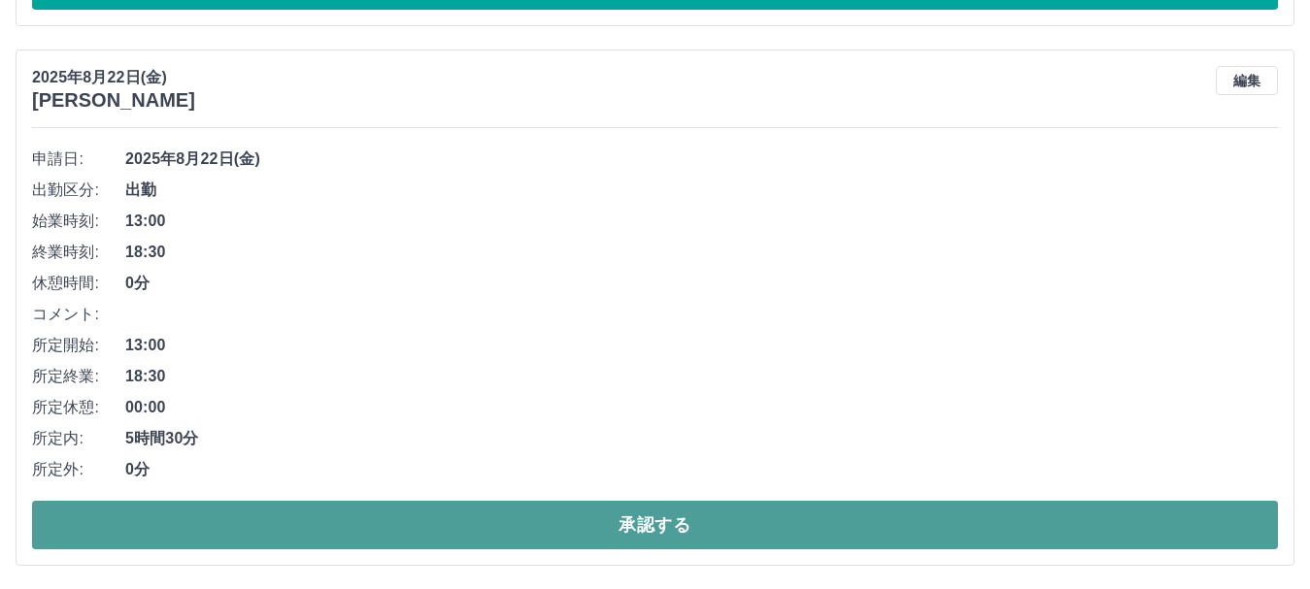
click at [1078, 508] on button "承認する" at bounding box center [655, 525] width 1246 height 49
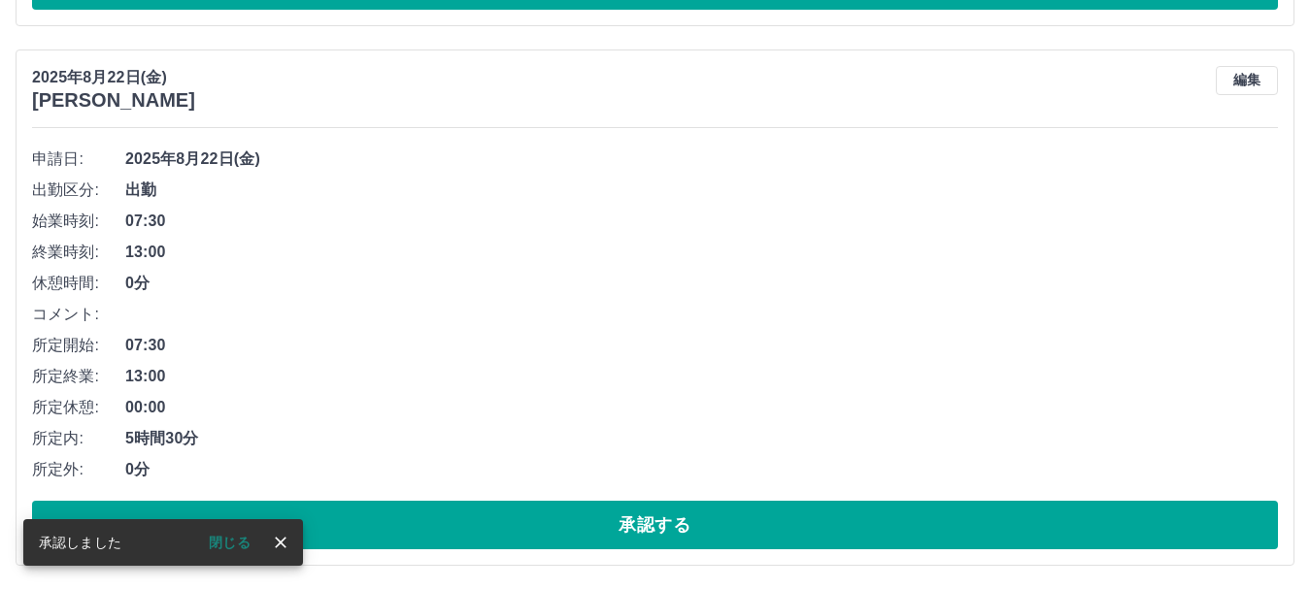
scroll to position [1523, 0]
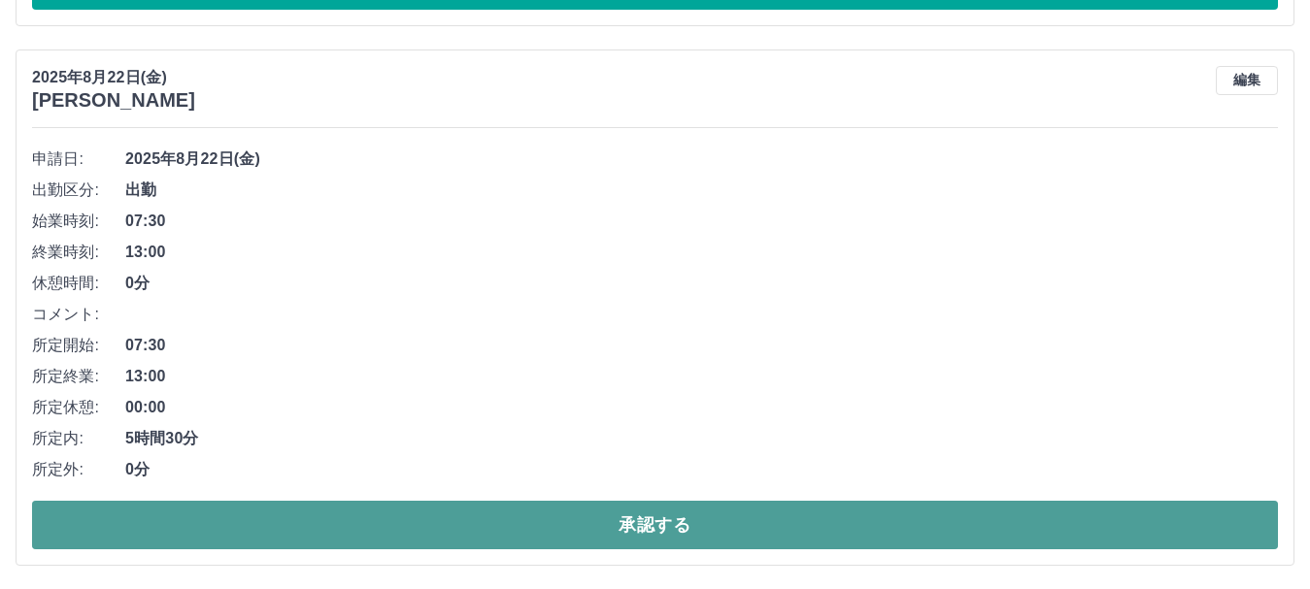
click at [1071, 520] on button "承認する" at bounding box center [655, 525] width 1246 height 49
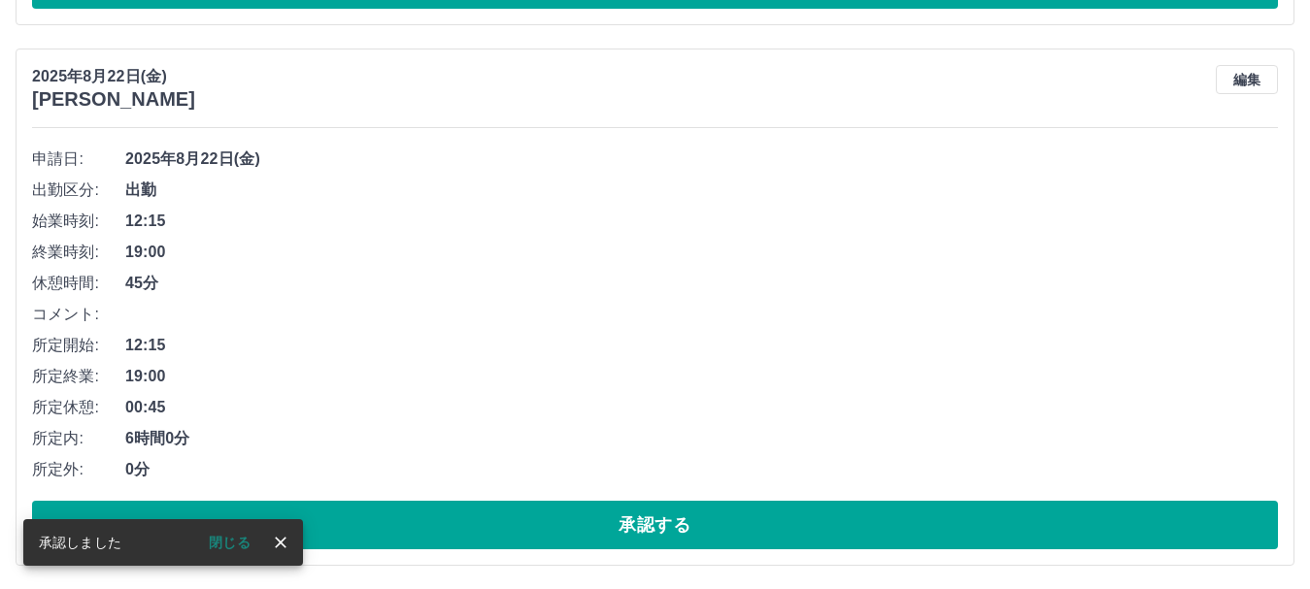
scroll to position [983, 0]
click at [1066, 520] on button "承認する" at bounding box center [655, 525] width 1246 height 49
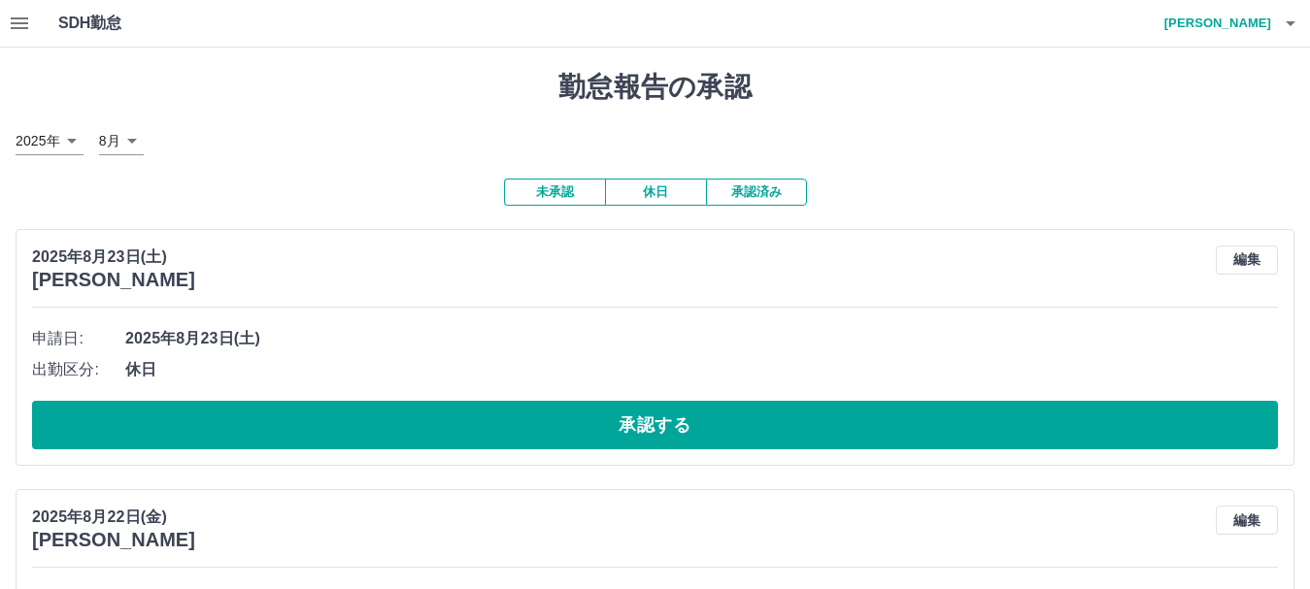
scroll to position [0, 0]
click at [736, 192] on button "承認済み" at bounding box center [756, 192] width 101 height 27
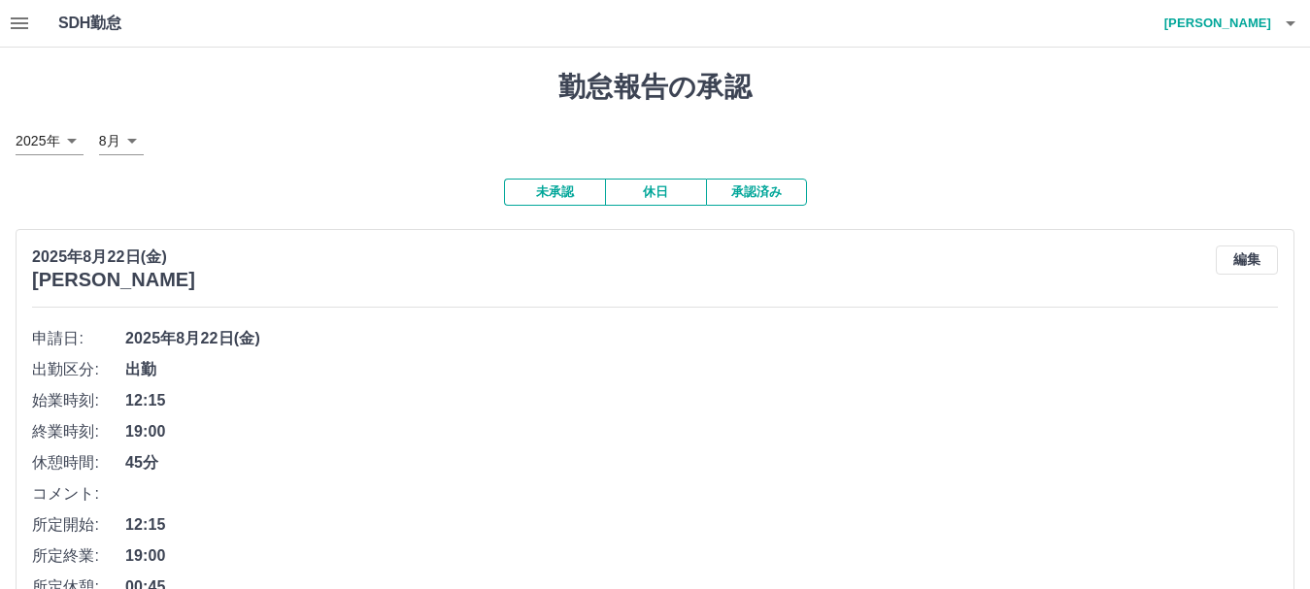
click at [566, 198] on button "未承認" at bounding box center [554, 192] width 101 height 27
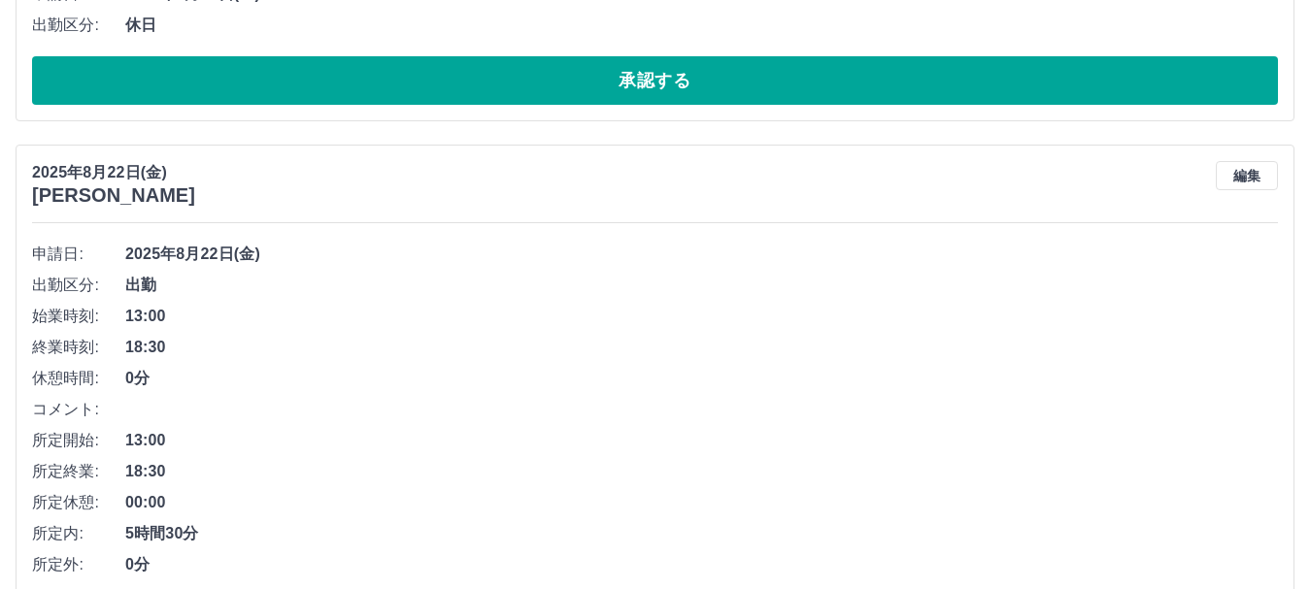
scroll to position [442, 0]
